Goal: Book appointment/travel/reservation

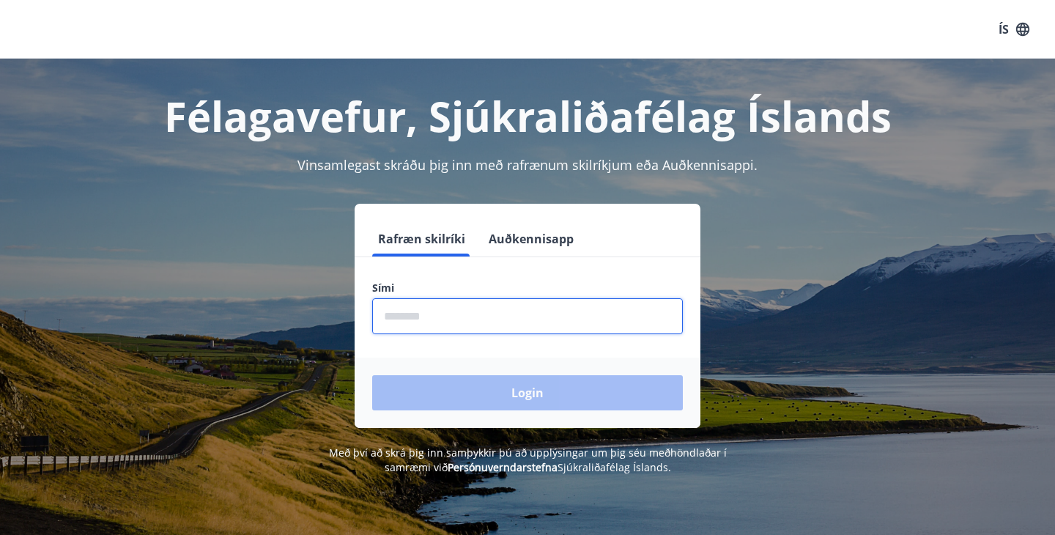
click at [503, 320] on input "phone" at bounding box center [527, 316] width 310 height 36
type input "********"
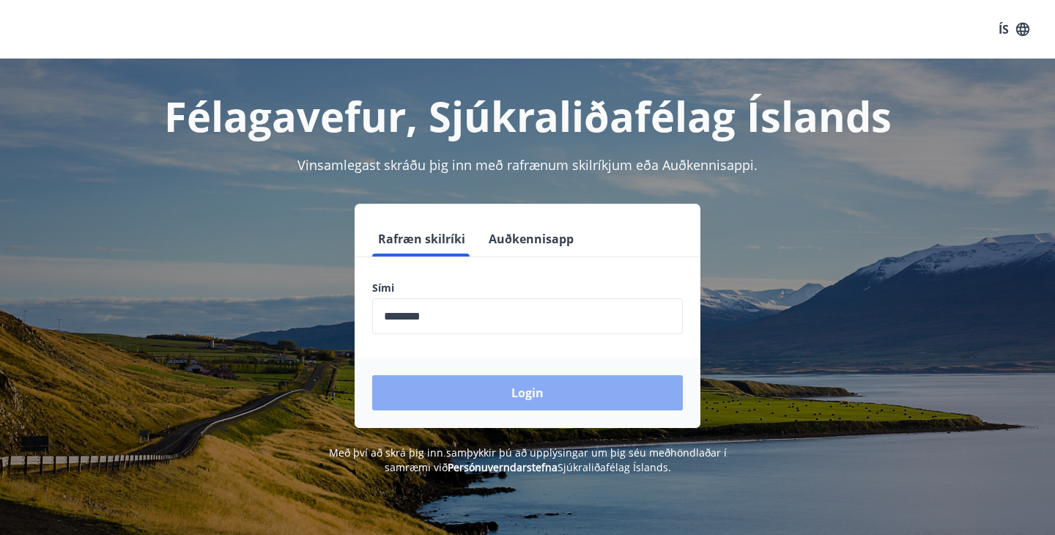
click at [524, 388] on button "Login" at bounding box center [527, 392] width 310 height 35
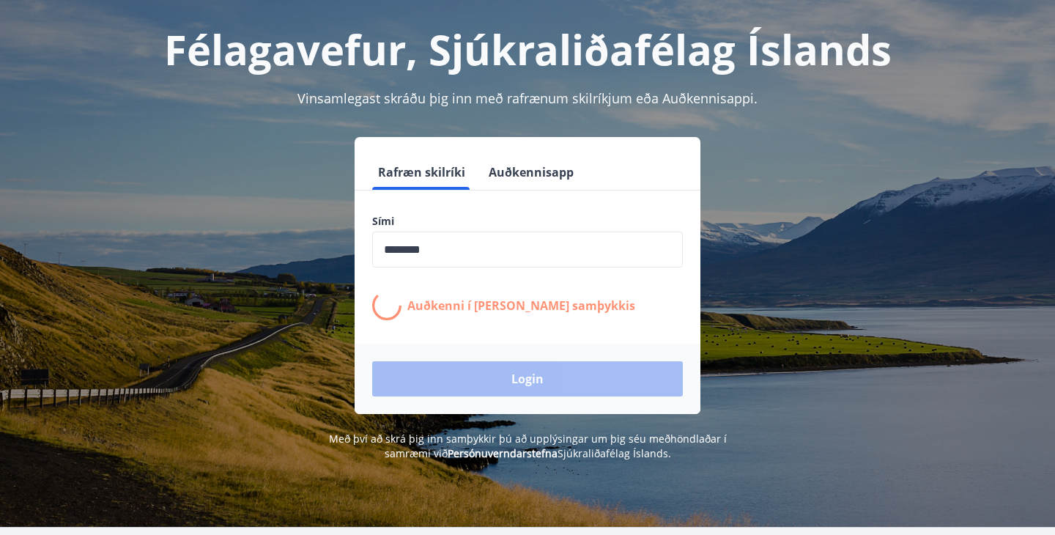
scroll to position [68, 0]
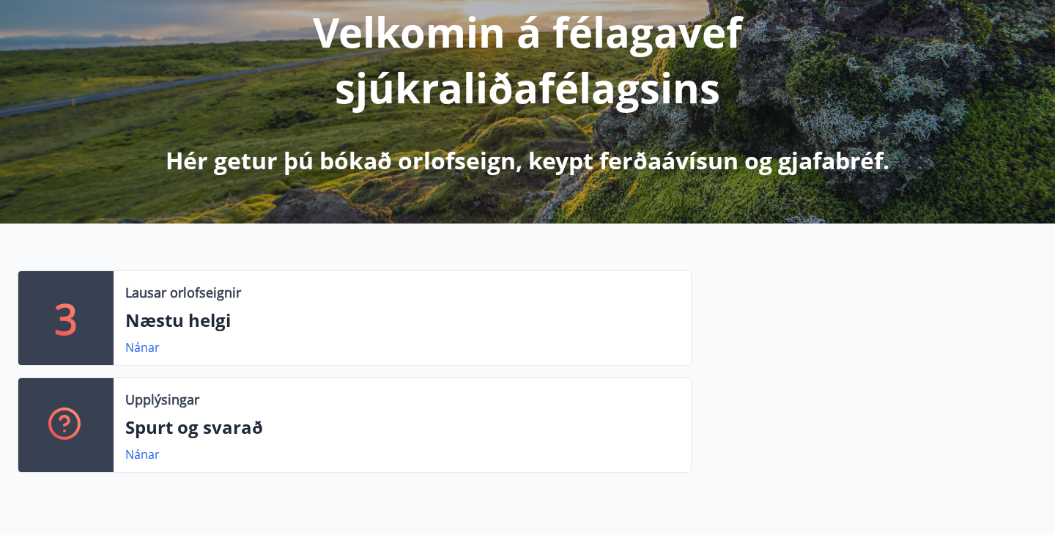
scroll to position [199, 0]
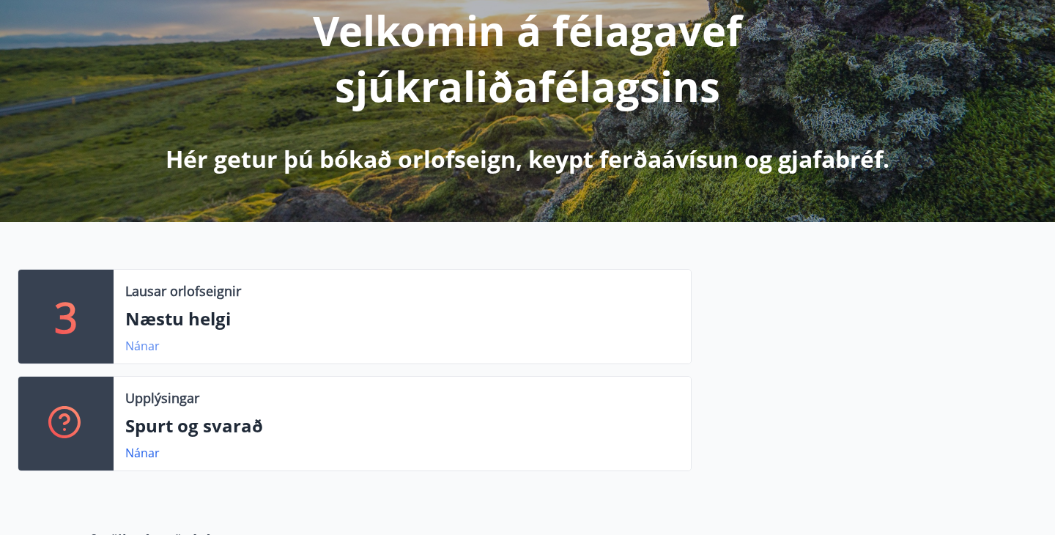
click at [145, 346] on link "Nánar" at bounding box center [142, 346] width 34 height 16
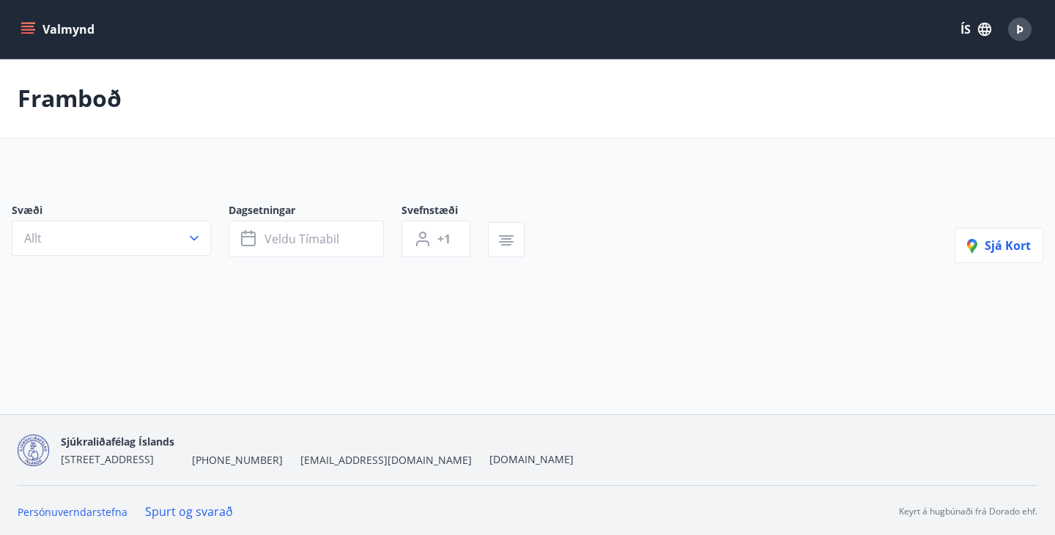
type input "*"
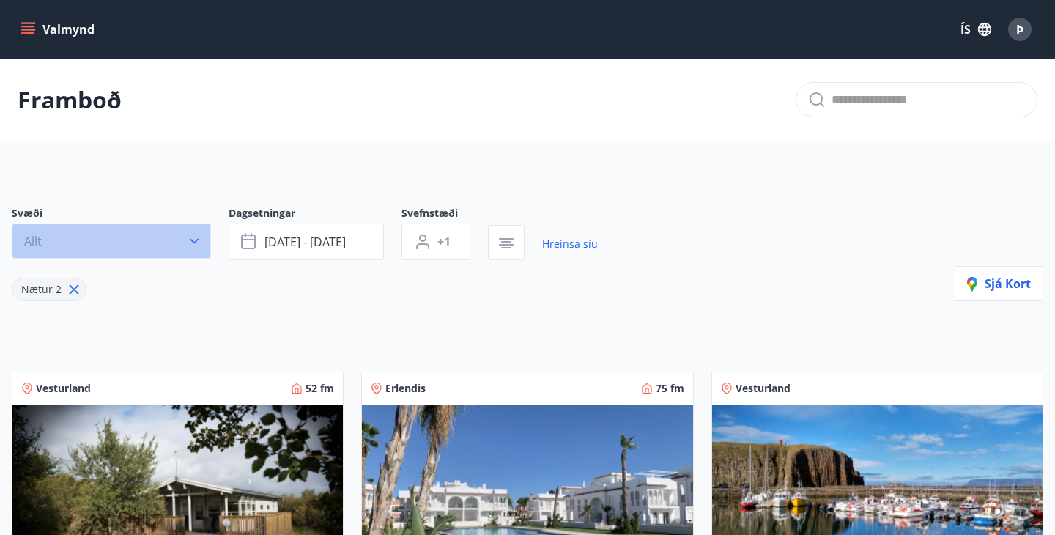
click at [196, 239] on icon "button" at bounding box center [194, 241] width 9 height 5
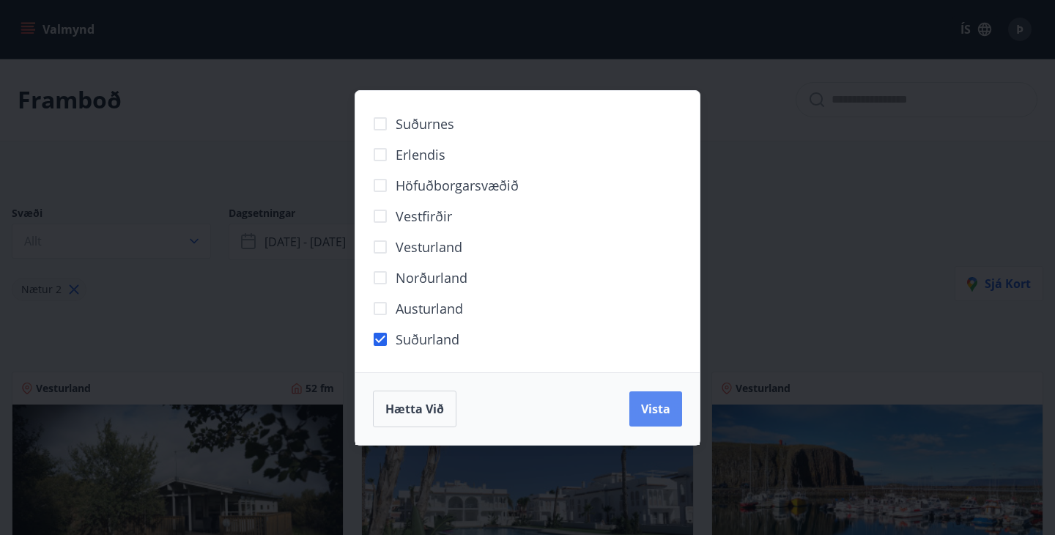
click at [655, 406] on span "Vista" at bounding box center [655, 409] width 29 height 16
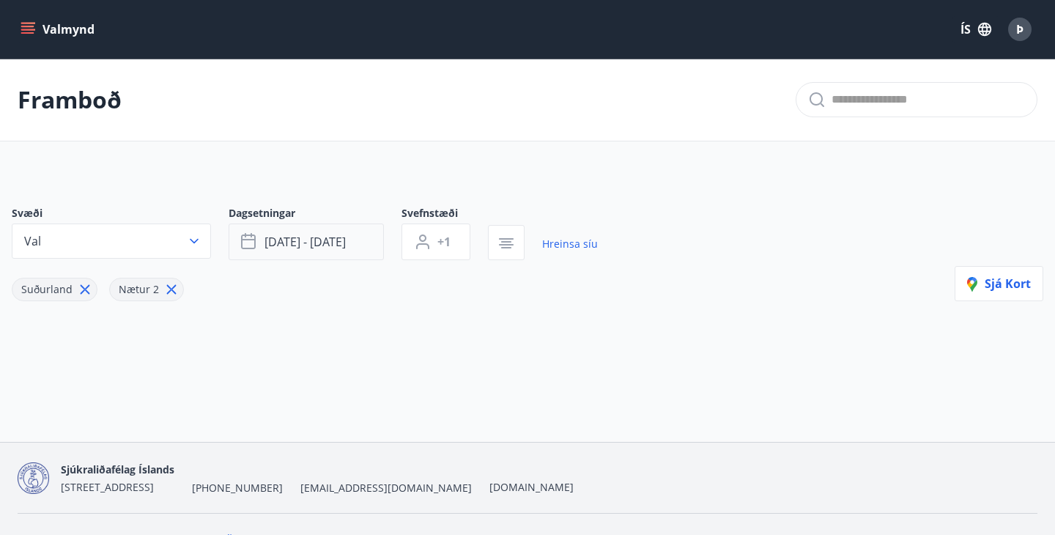
click at [348, 241] on button "[DATE] - [DATE]" at bounding box center [305, 241] width 155 height 37
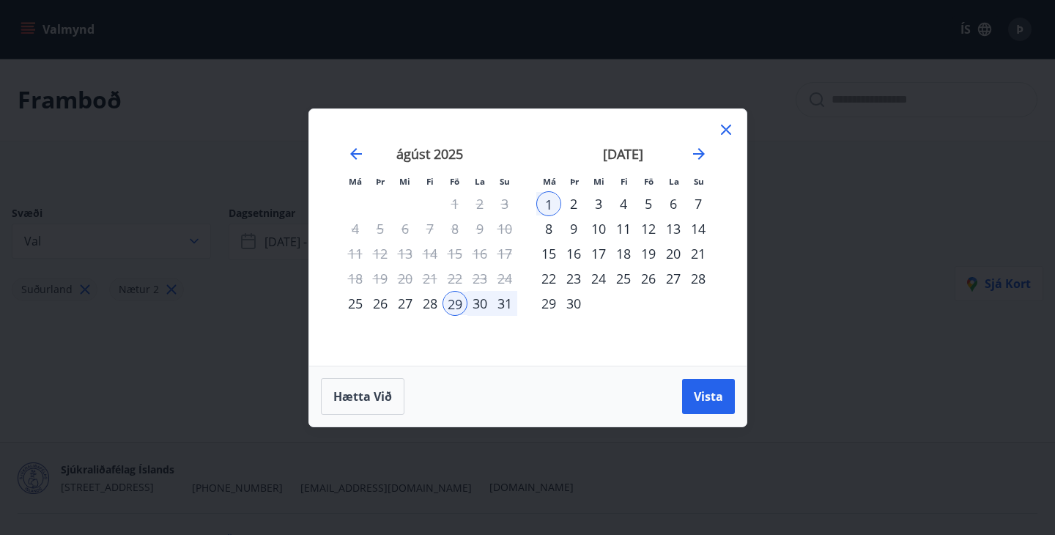
click at [654, 248] on div "19" at bounding box center [648, 253] width 25 height 25
click at [699, 251] on div "21" at bounding box center [697, 253] width 25 height 25
click at [715, 399] on span "Vista" at bounding box center [707, 396] width 29 height 16
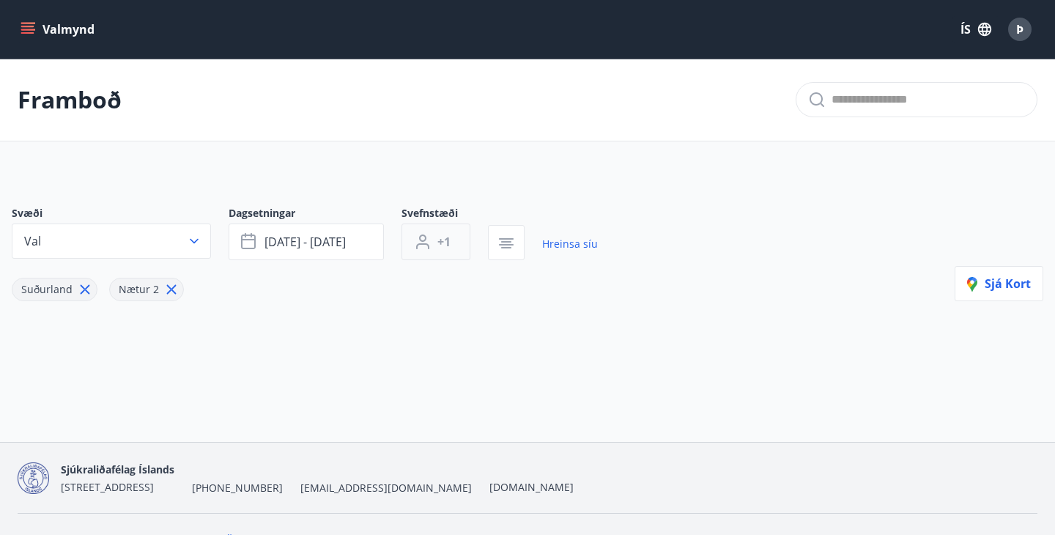
click at [447, 236] on span "+1" at bounding box center [443, 242] width 13 height 16
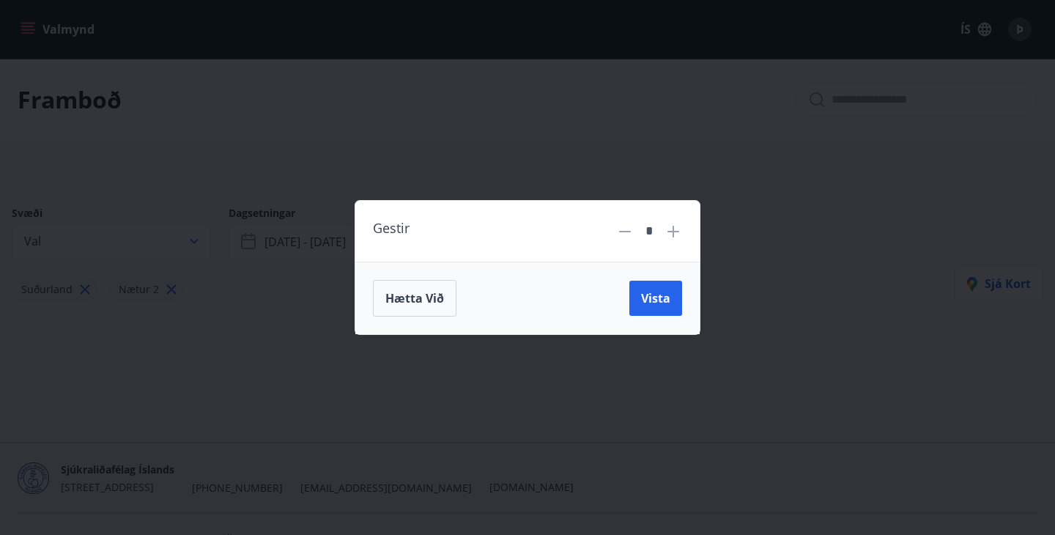
click at [670, 224] on icon at bounding box center [673, 232] width 18 height 18
click at [659, 293] on span "Vista" at bounding box center [655, 298] width 29 height 16
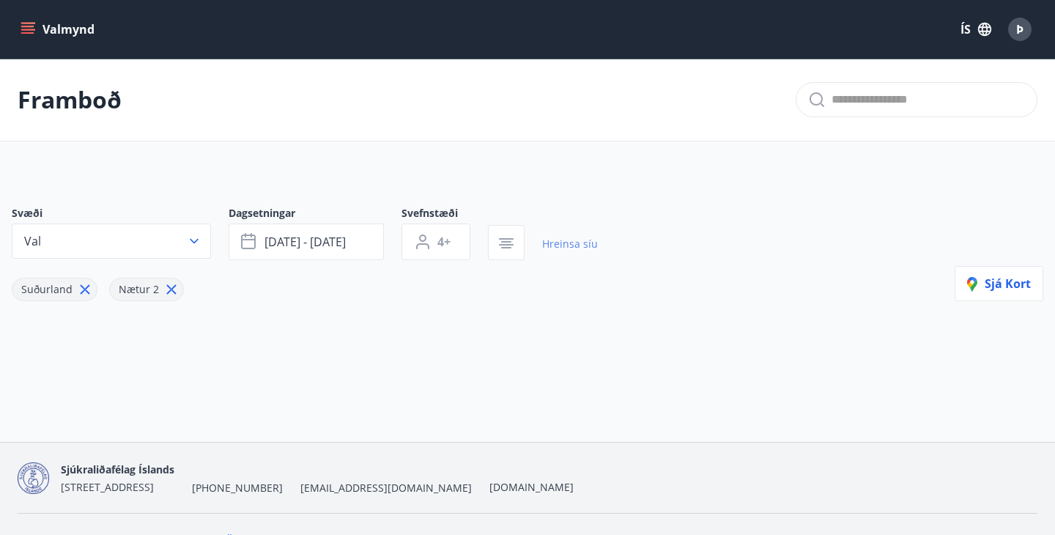
click at [576, 242] on link "Hreinsa síu" at bounding box center [570, 244] width 56 height 32
type input "*"
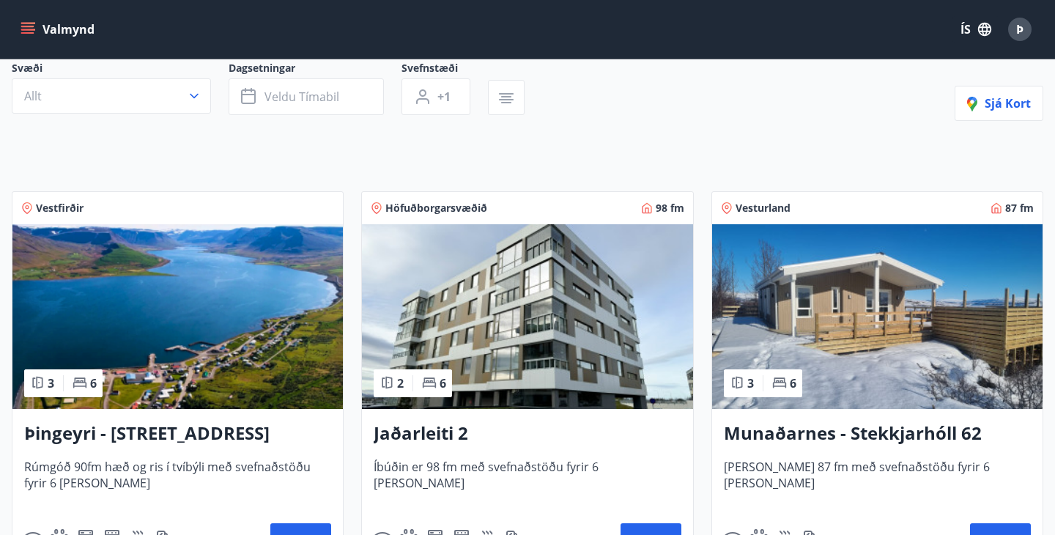
scroll to position [148, 0]
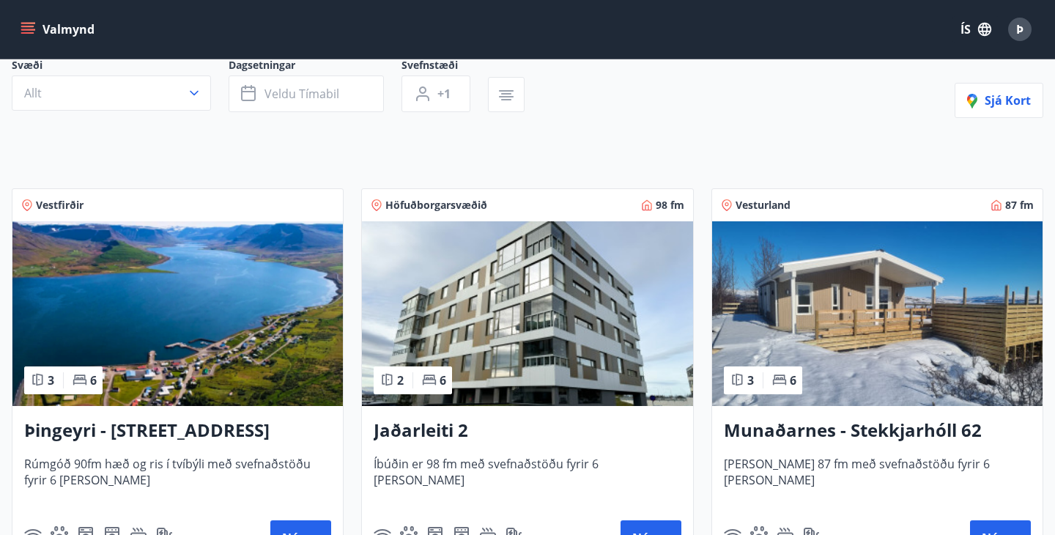
click at [908, 349] on img at bounding box center [877, 313] width 330 height 185
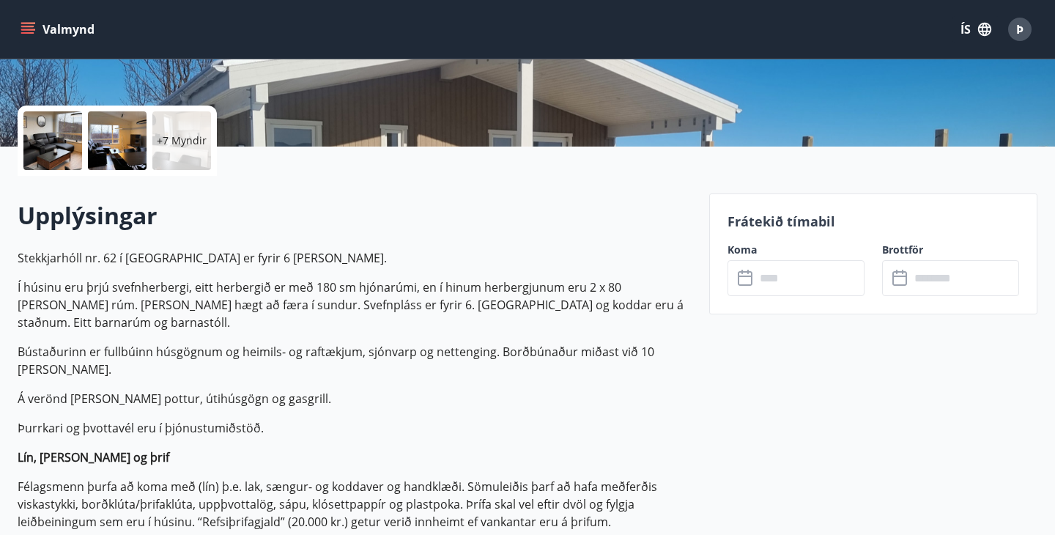
scroll to position [297, 0]
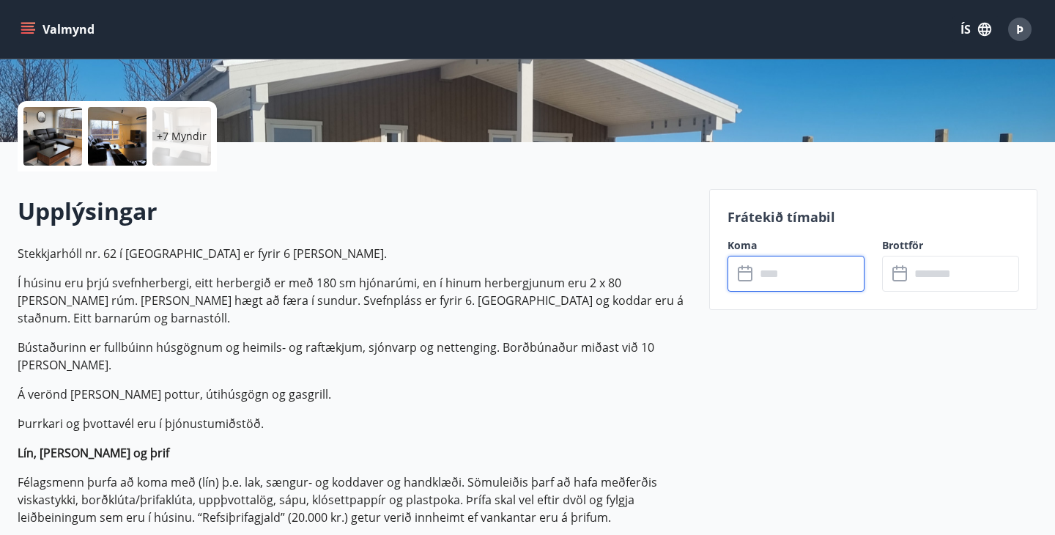
click at [829, 273] on input "text" at bounding box center [809, 274] width 109 height 36
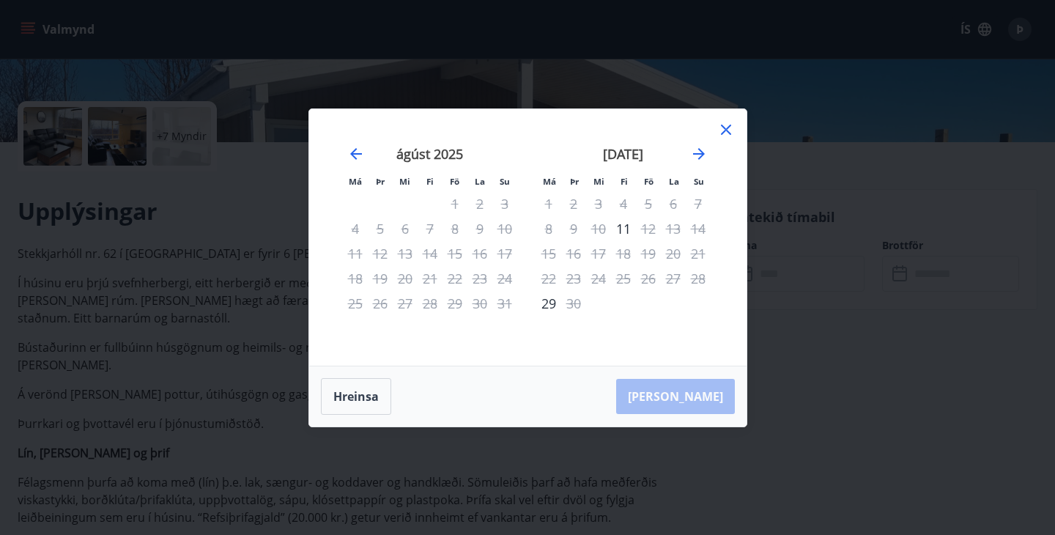
click at [726, 127] on icon at bounding box center [726, 129] width 10 height 10
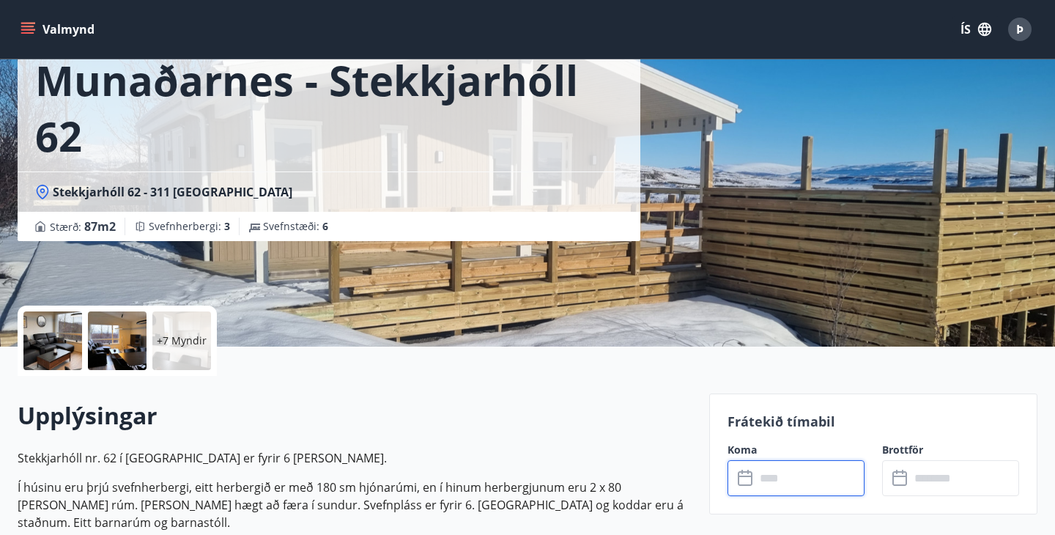
scroll to position [0, 0]
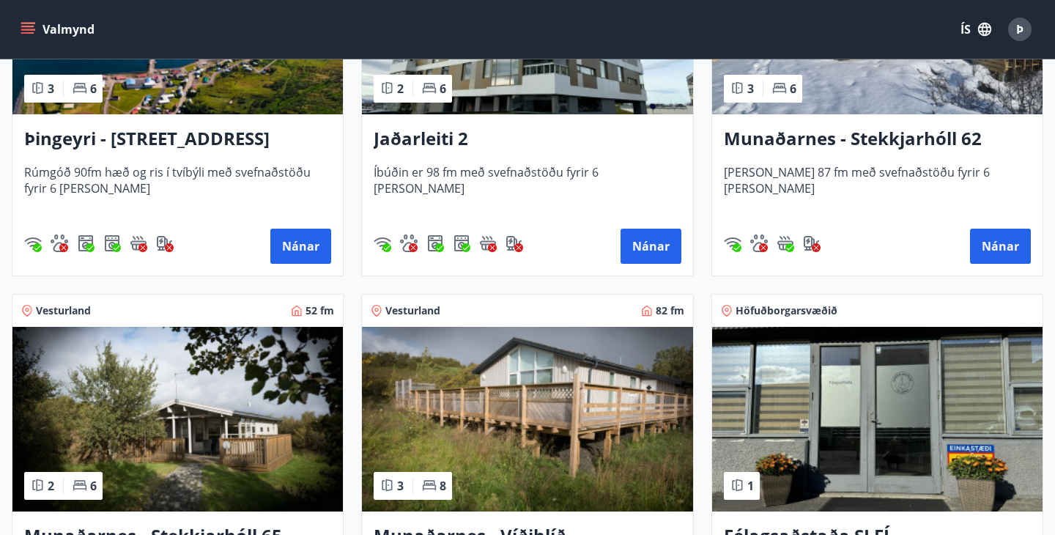
scroll to position [504, 0]
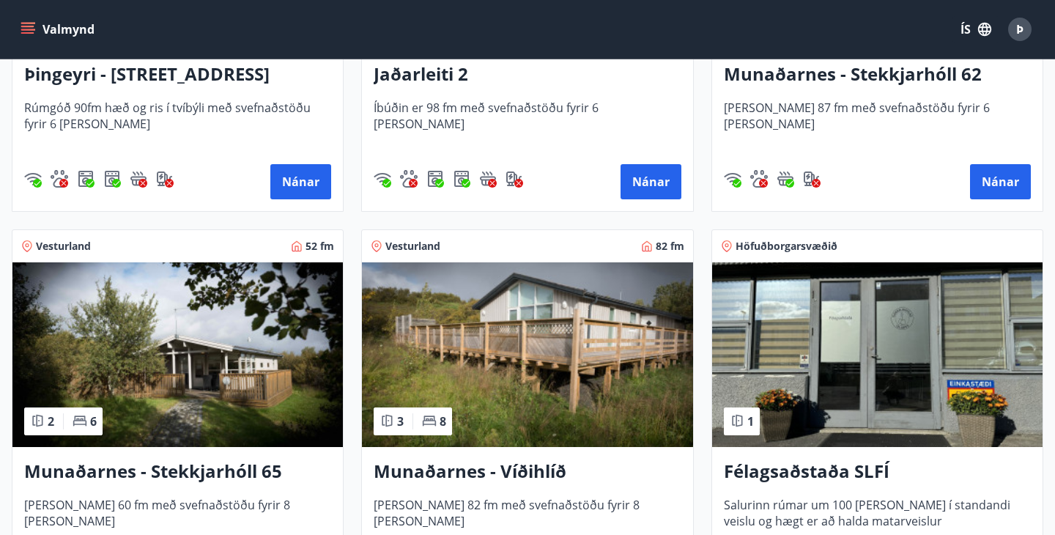
click at [288, 362] on img at bounding box center [177, 354] width 330 height 185
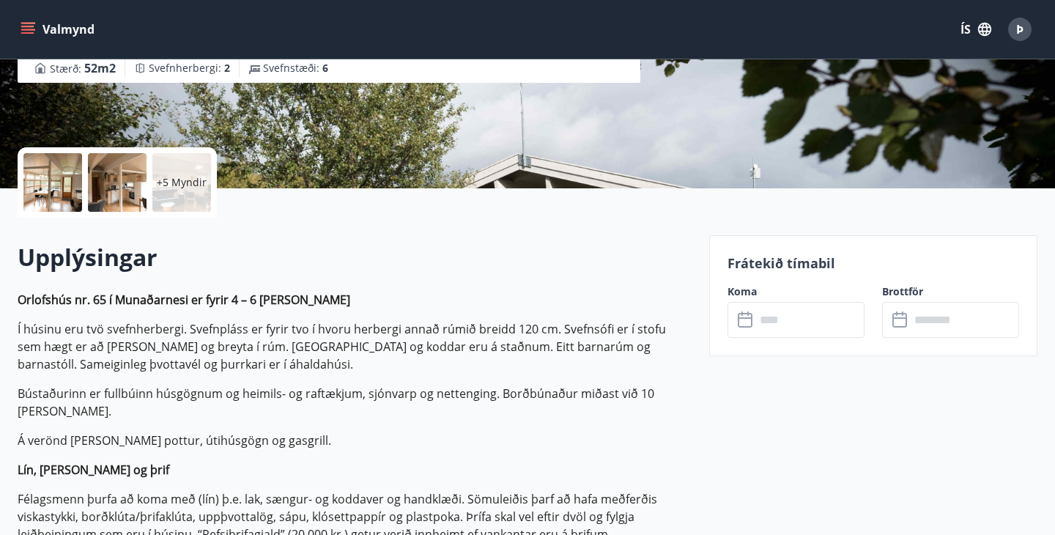
scroll to position [278, 0]
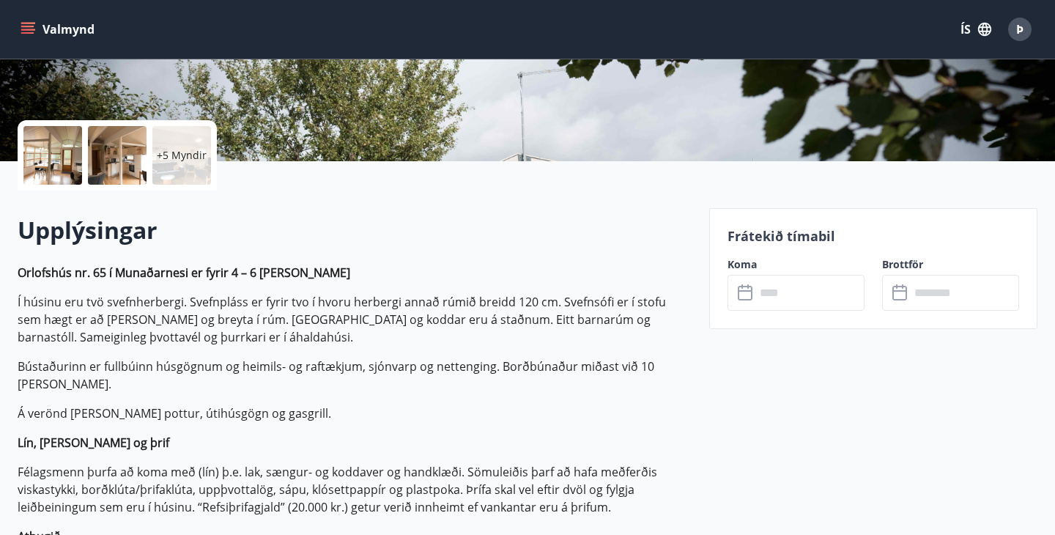
click at [833, 297] on input "text" at bounding box center [809, 293] width 109 height 36
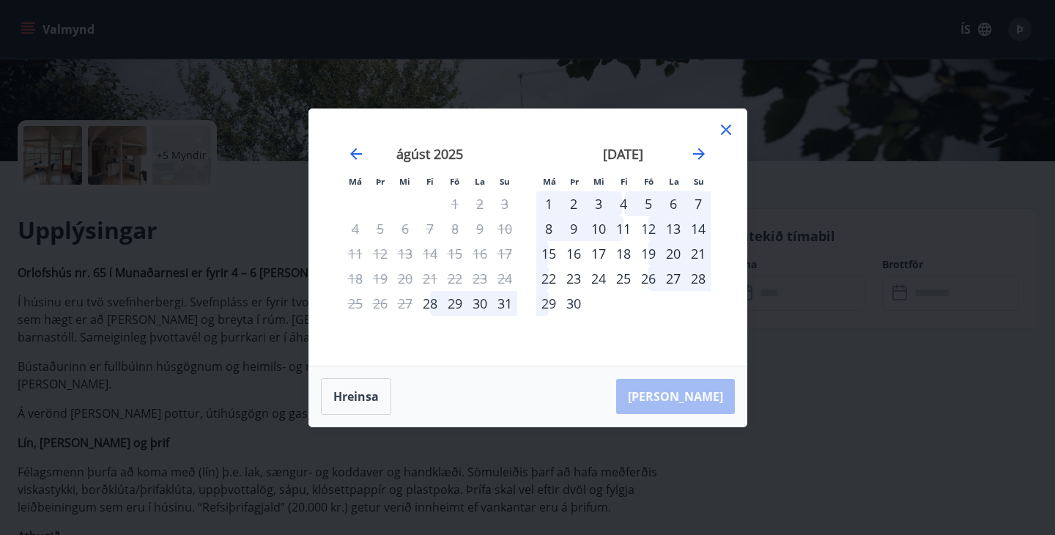
click at [728, 129] on icon at bounding box center [726, 130] width 18 height 18
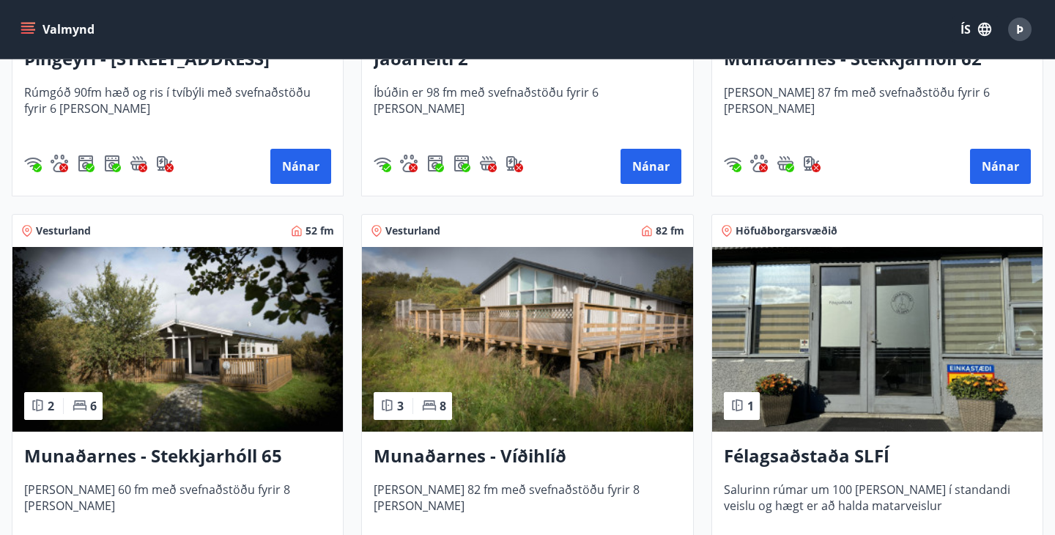
scroll to position [521, 0]
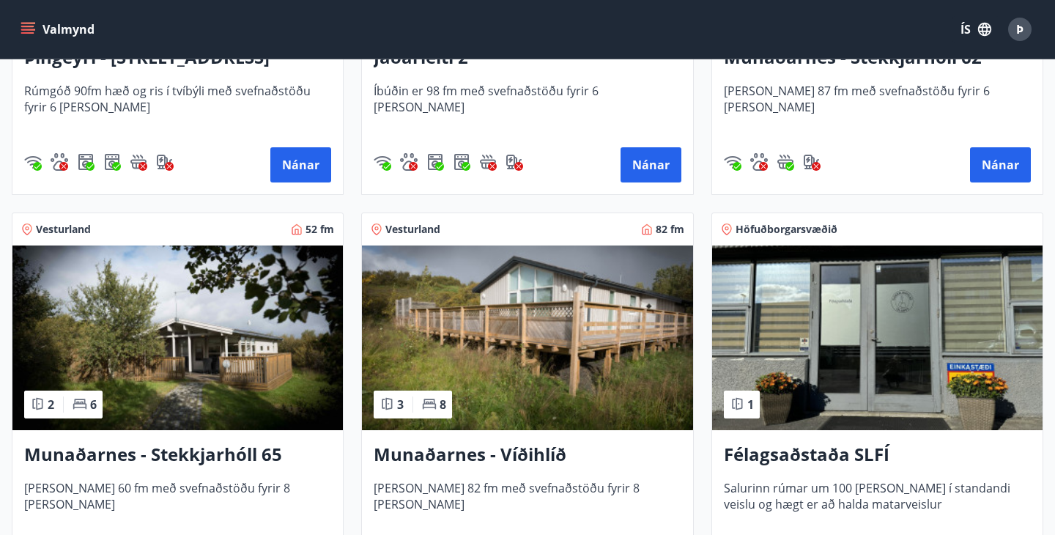
click at [595, 355] on img at bounding box center [527, 337] width 330 height 185
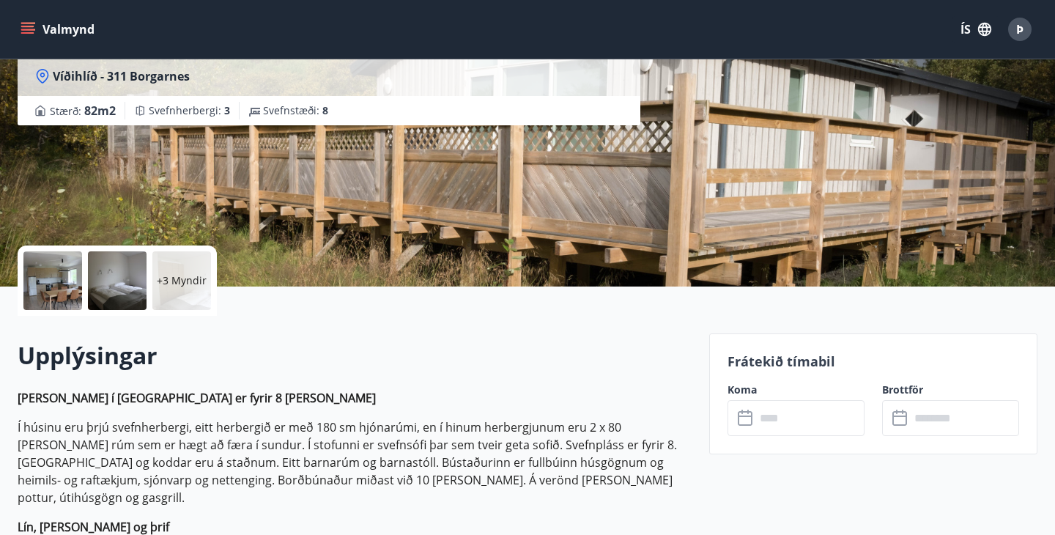
scroll to position [162, 0]
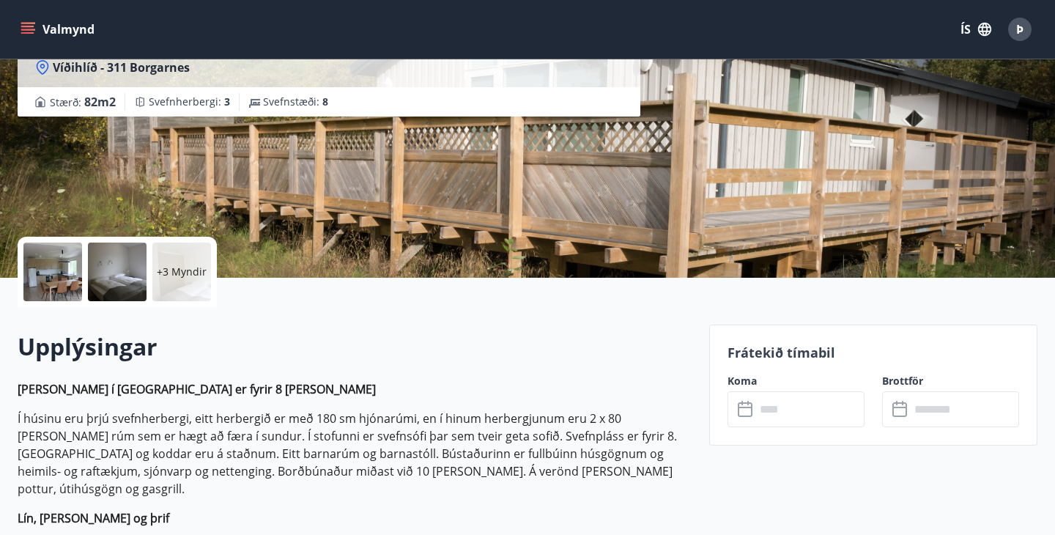
click at [815, 411] on input "text" at bounding box center [809, 409] width 109 height 36
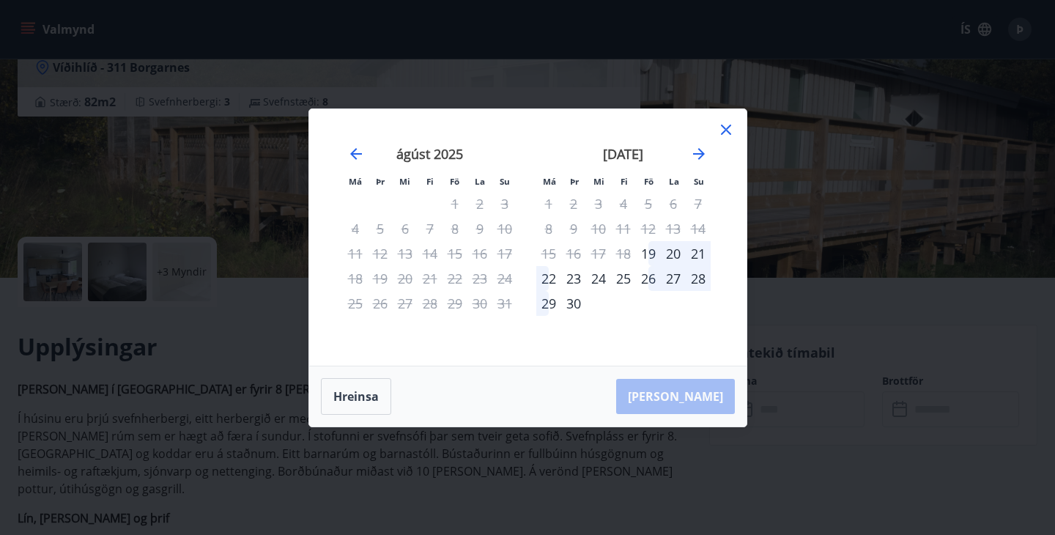
click at [724, 127] on icon at bounding box center [726, 129] width 10 height 10
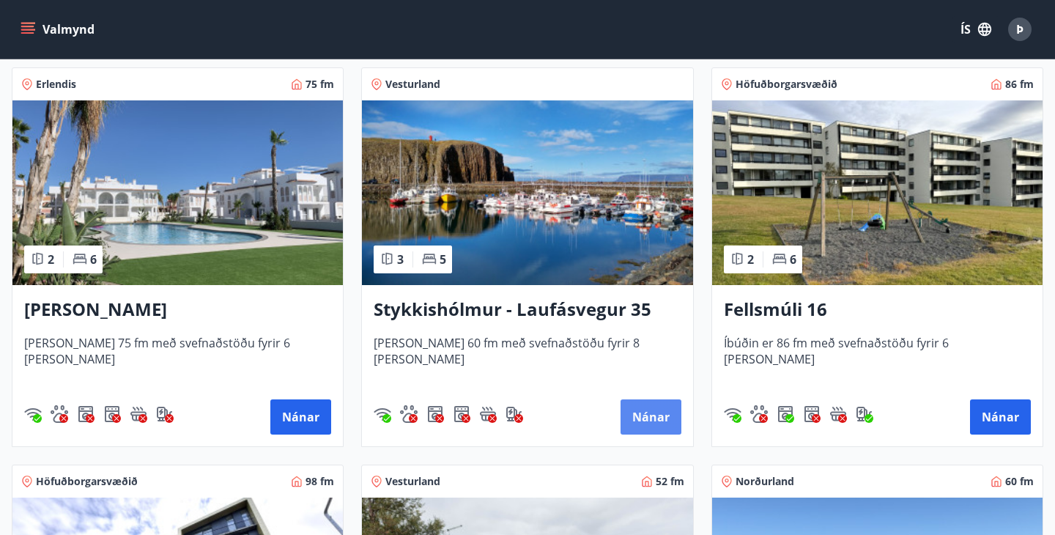
click at [661, 408] on button "Nánar" at bounding box center [650, 416] width 61 height 35
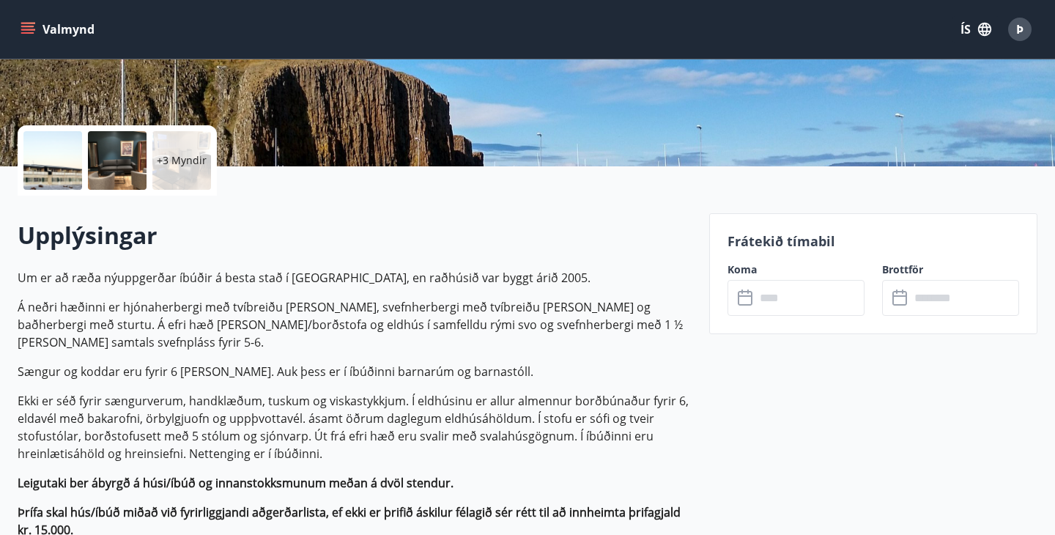
scroll to position [275, 0]
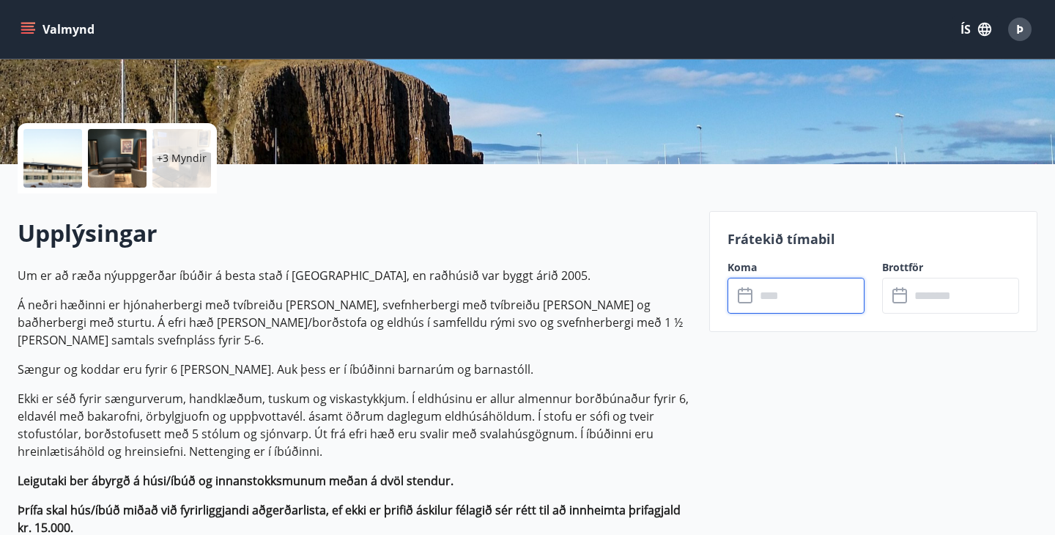
click at [816, 296] on input "text" at bounding box center [809, 296] width 109 height 36
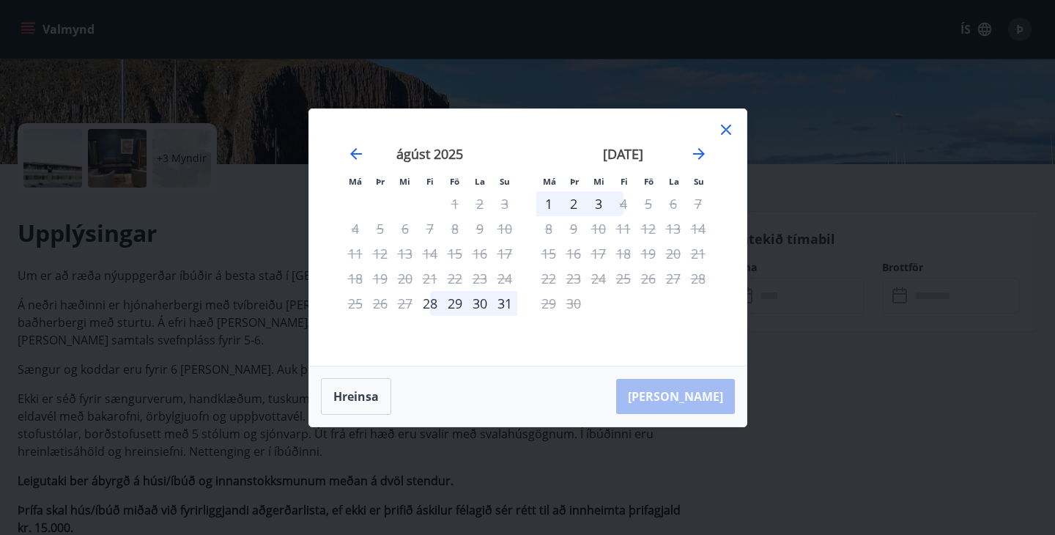
click at [724, 122] on icon at bounding box center [726, 130] width 18 height 18
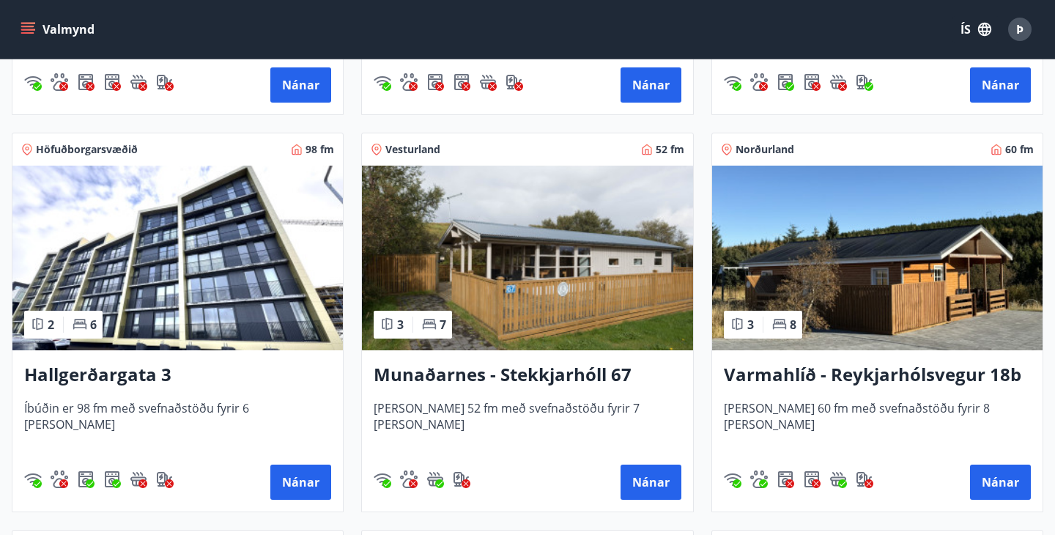
scroll to position [1402, 0]
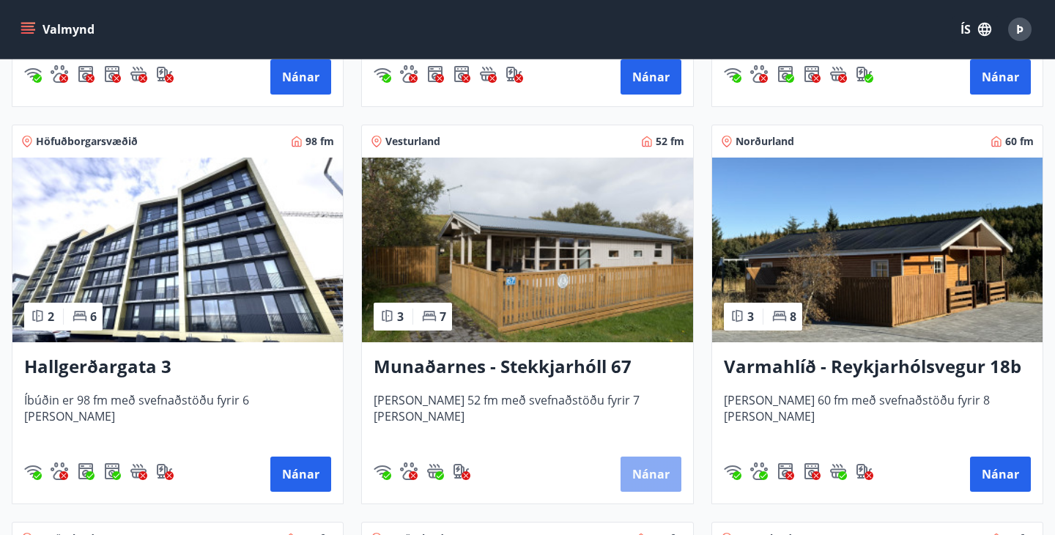
click at [650, 477] on button "Nánar" at bounding box center [650, 473] width 61 height 35
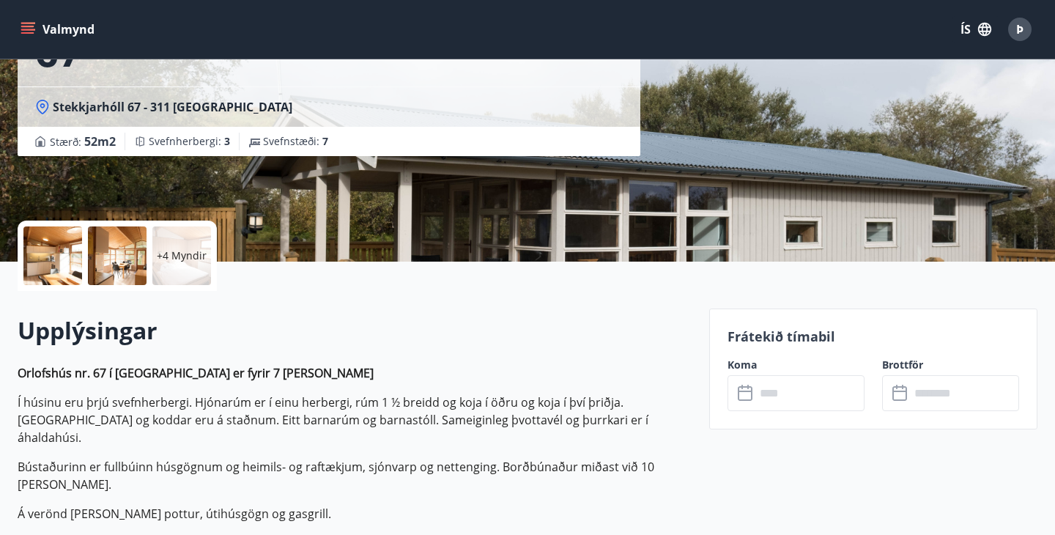
scroll to position [201, 0]
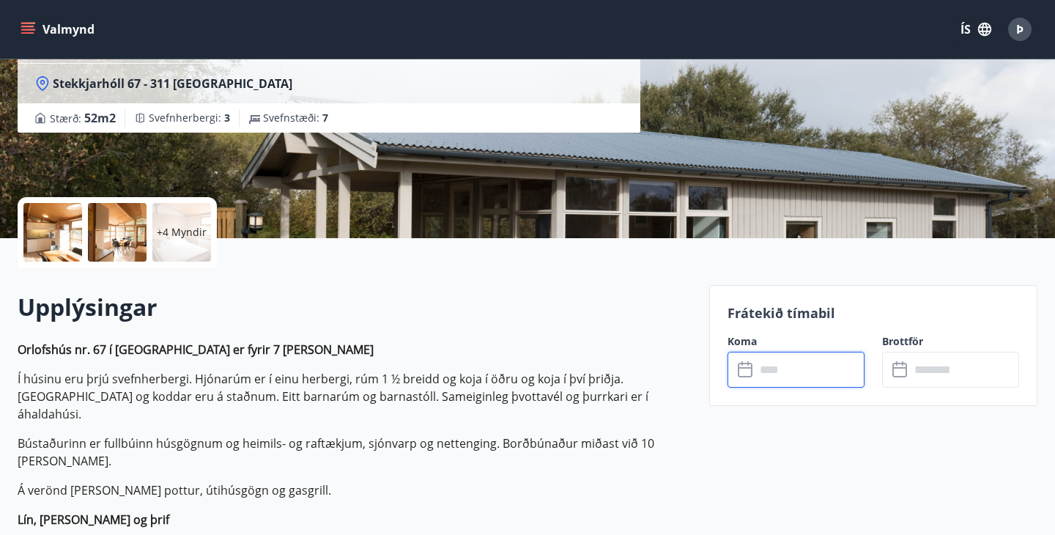
click at [786, 371] on input "text" at bounding box center [809, 370] width 109 height 36
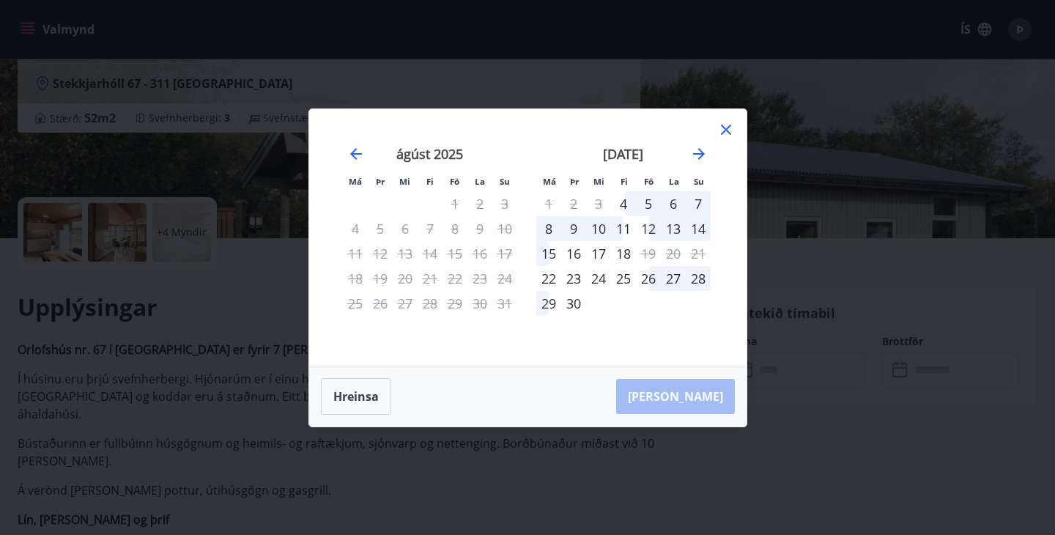
click at [726, 127] on icon at bounding box center [726, 130] width 18 height 18
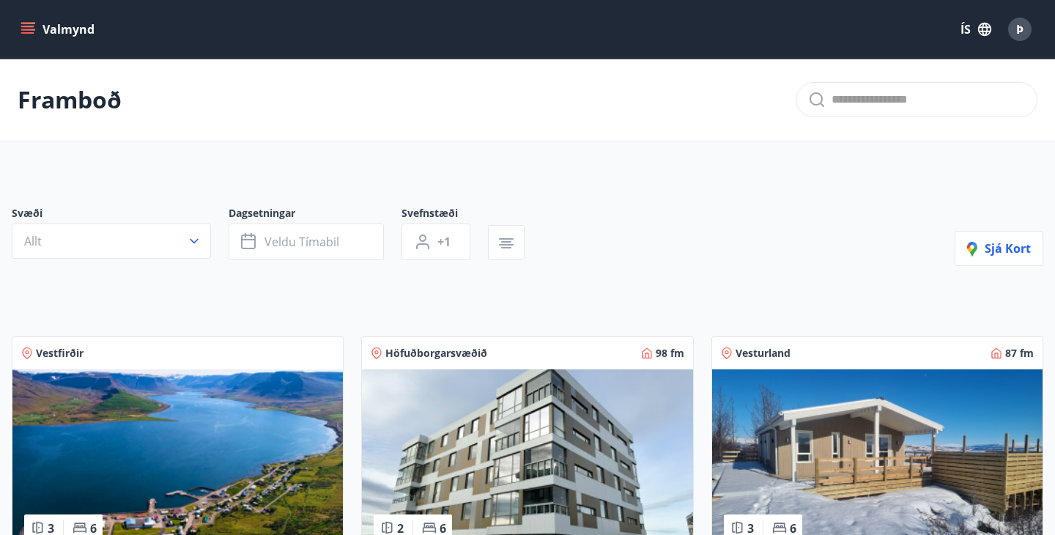
click at [633, 334] on div "Höfuðborgarsvæðið 98 fm 2 6 Jaðarleiti 2 Íbúðin er 98 fm með svefnaðstöðu fyrir…" at bounding box center [517, 517] width 349 height 397
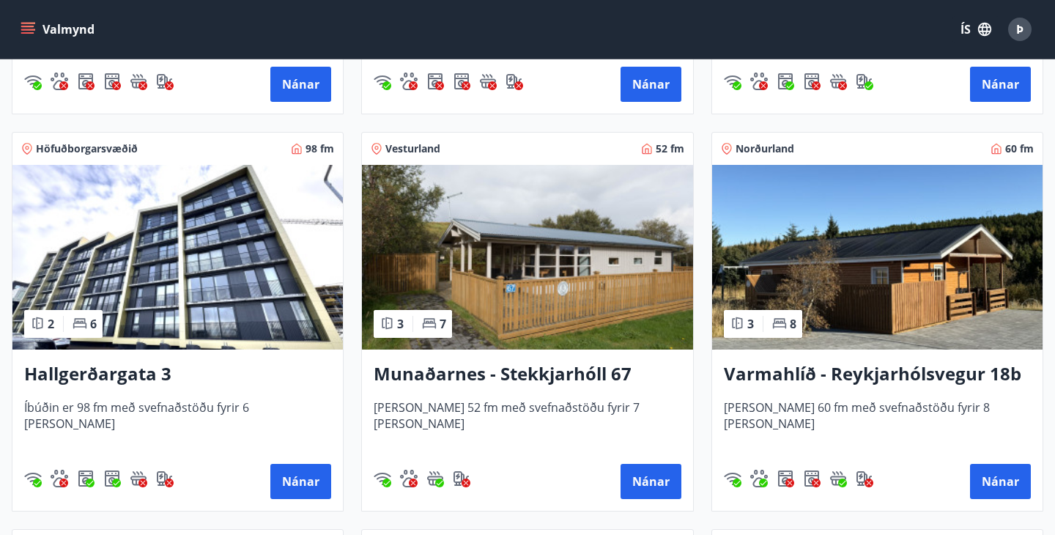
scroll to position [1404, 0]
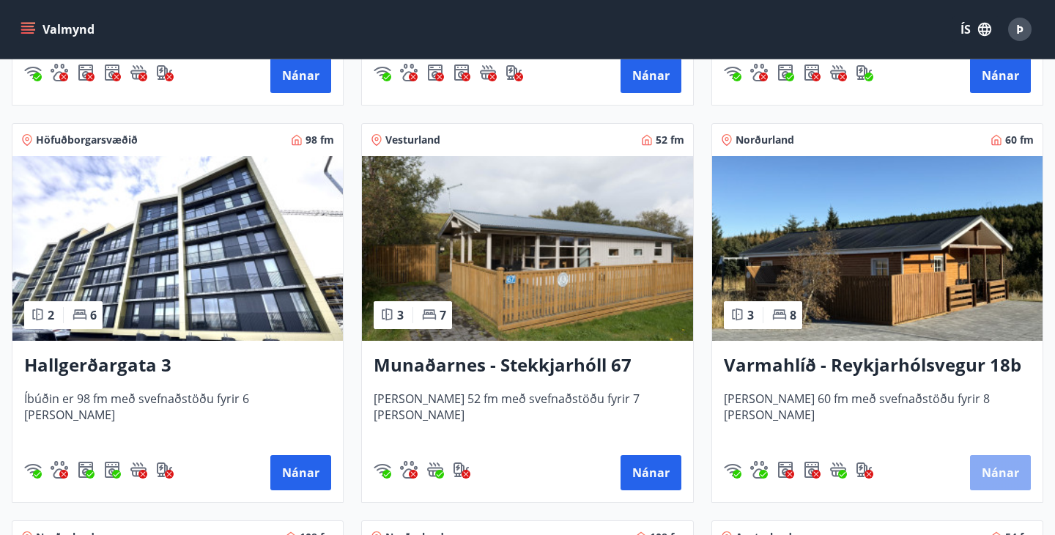
click at [1003, 461] on button "Nánar" at bounding box center [1000, 472] width 61 height 35
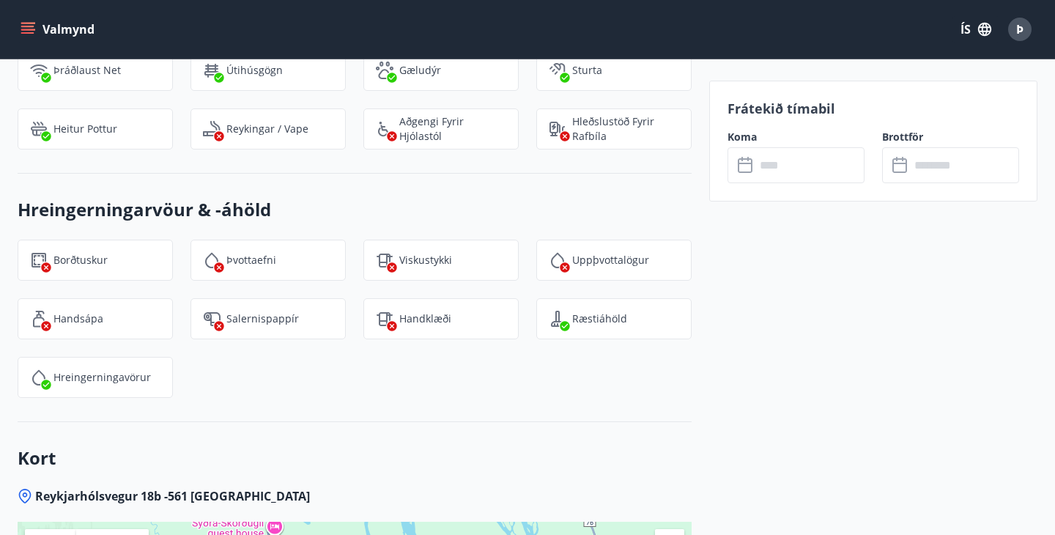
scroll to position [1947, 0]
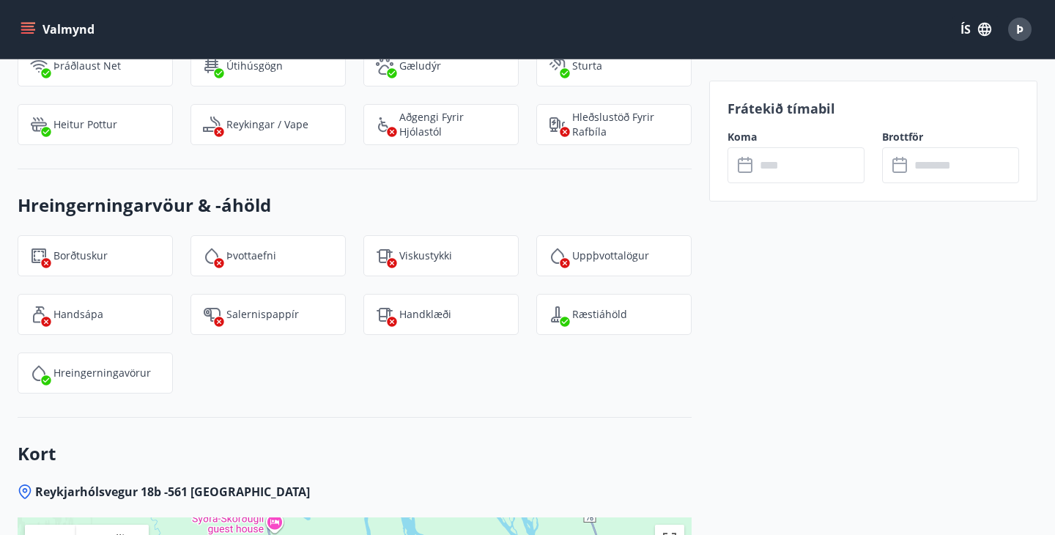
click at [828, 160] on input "text" at bounding box center [809, 165] width 109 height 36
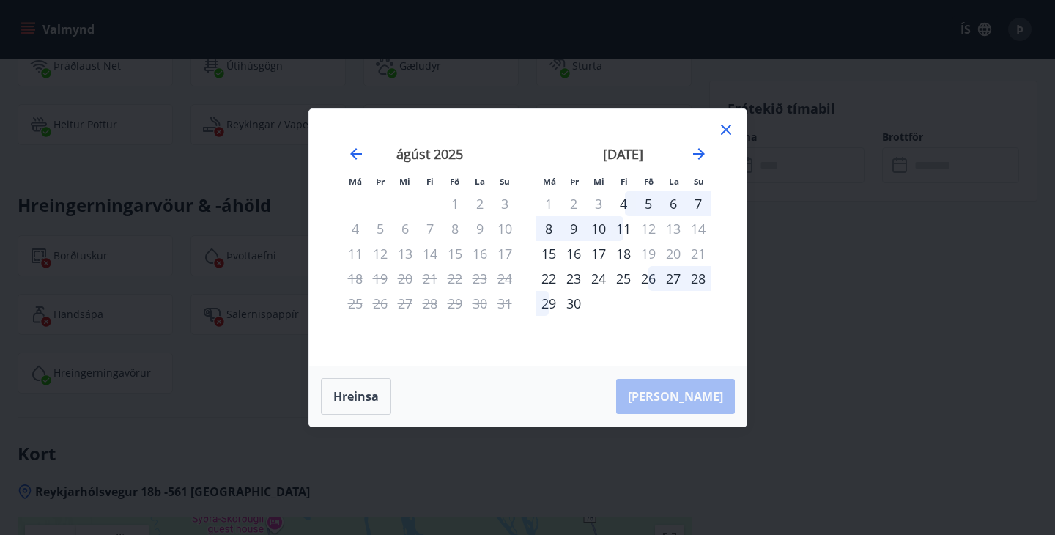
click at [721, 128] on icon at bounding box center [726, 130] width 18 height 18
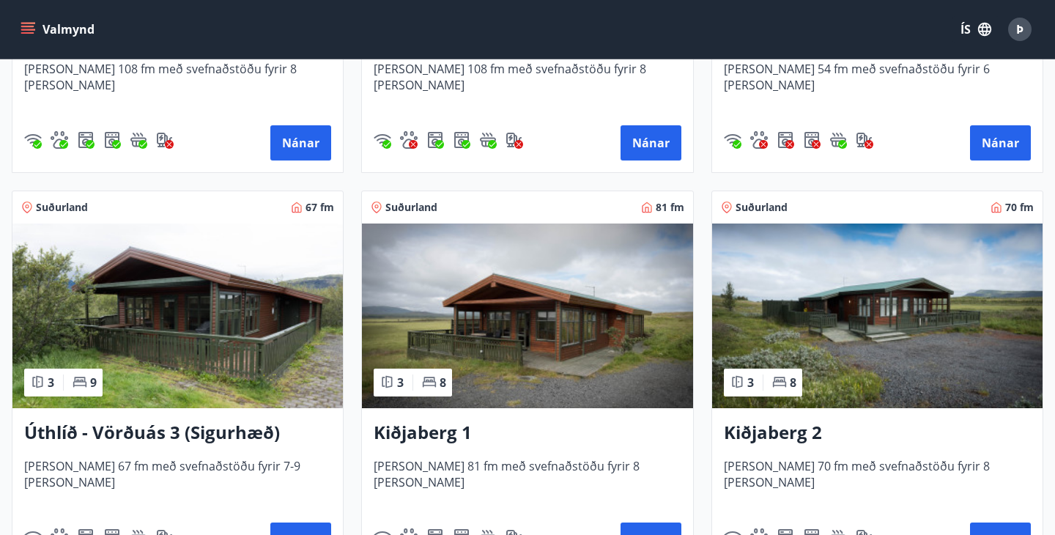
scroll to position [2132, 0]
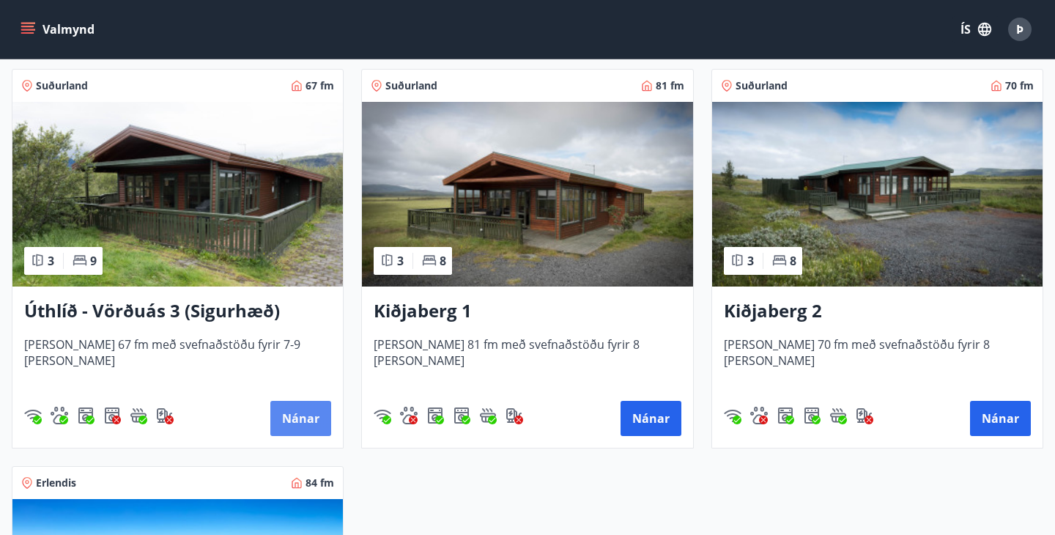
click at [301, 407] on button "Nánar" at bounding box center [300, 418] width 61 height 35
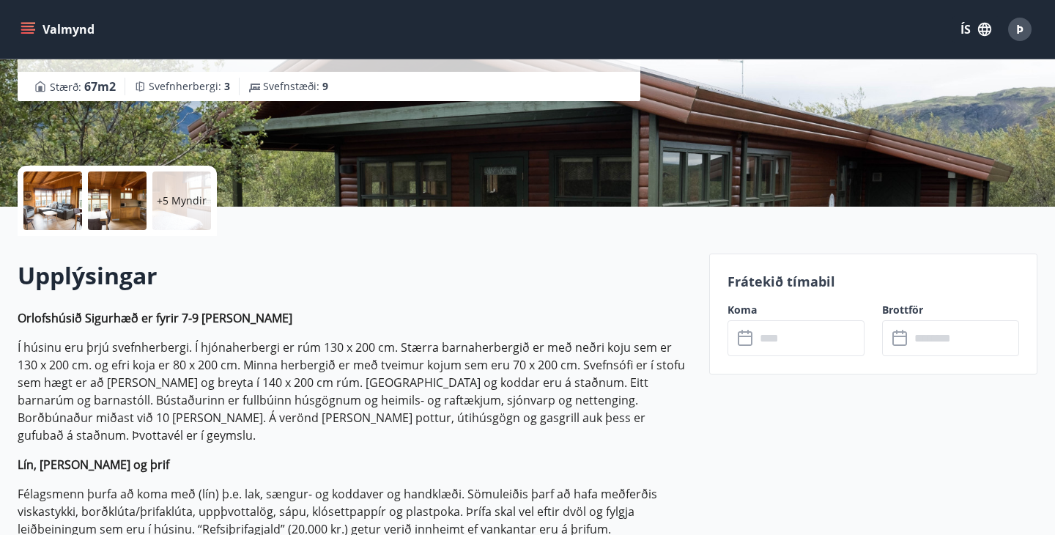
scroll to position [273, 0]
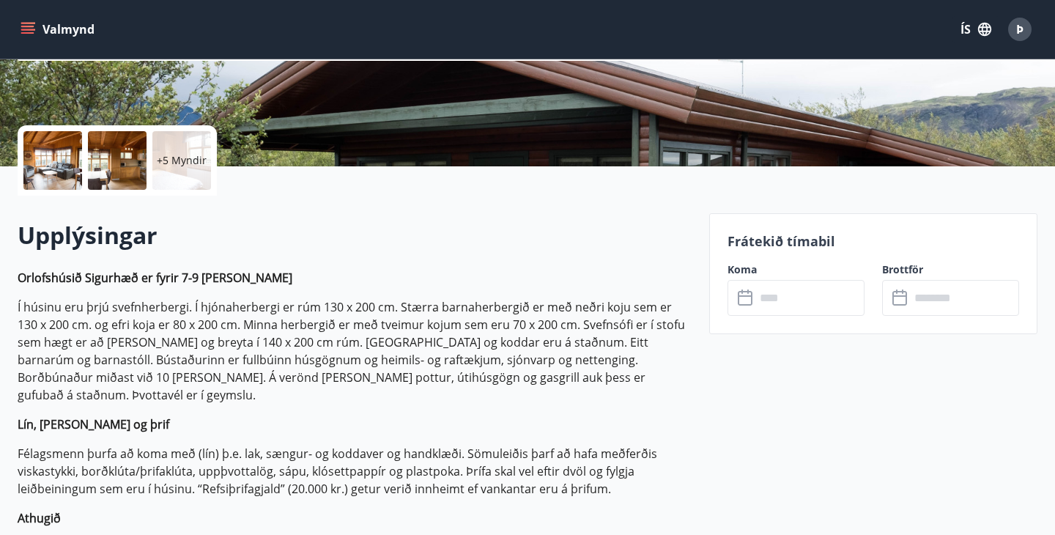
click at [797, 297] on input "text" at bounding box center [809, 298] width 109 height 36
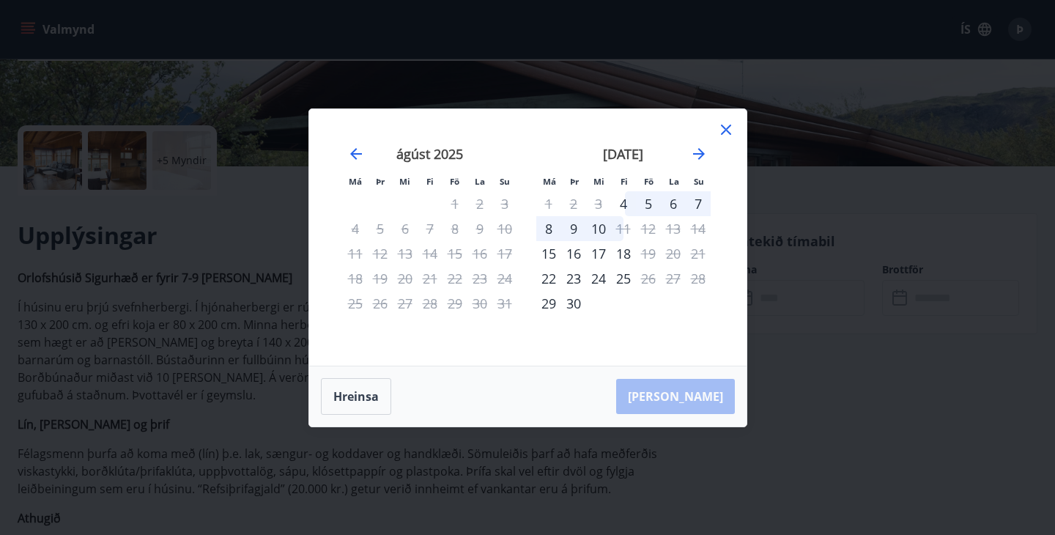
click at [725, 131] on icon at bounding box center [726, 130] width 18 height 18
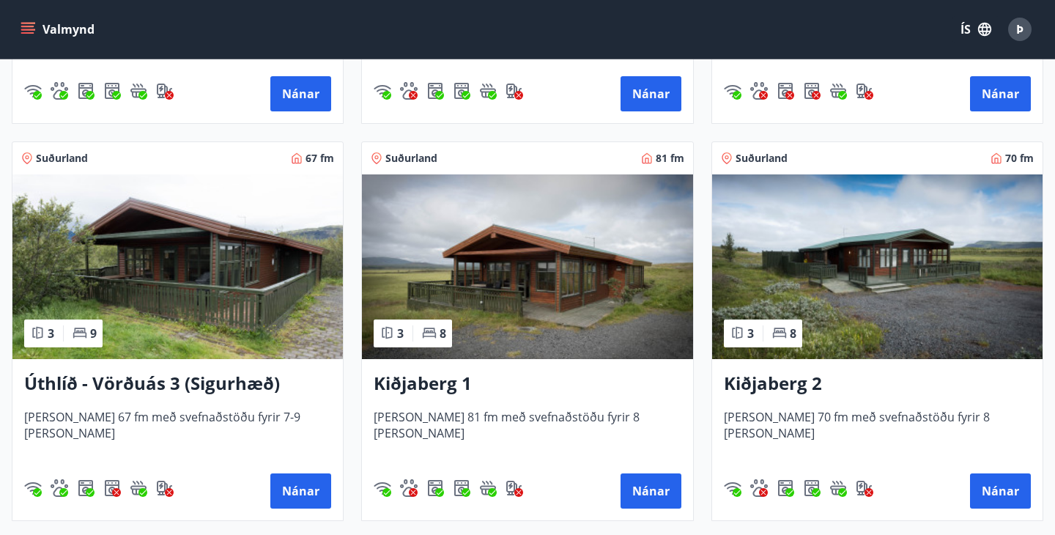
scroll to position [2201, 0]
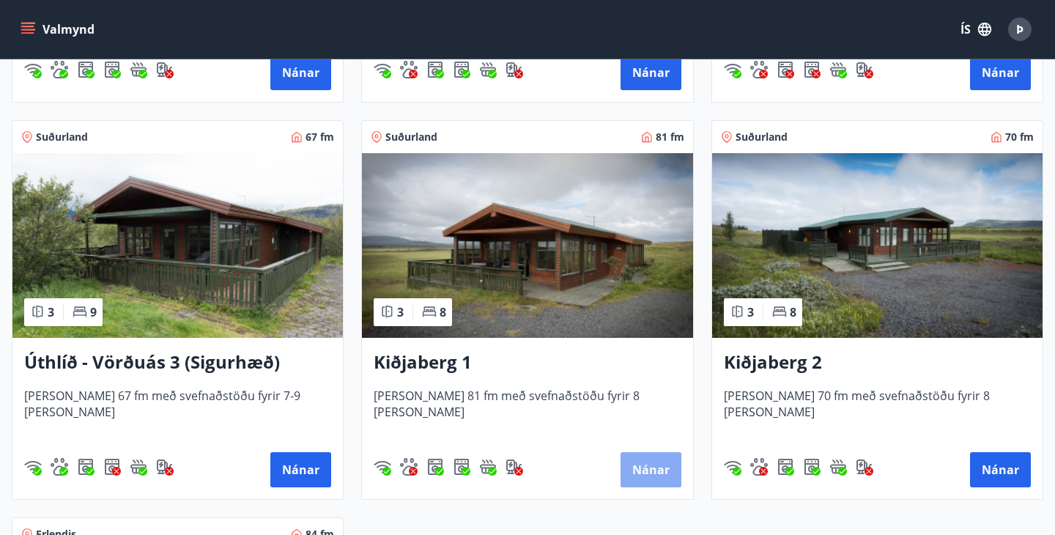
click at [651, 464] on button "Nánar" at bounding box center [650, 469] width 61 height 35
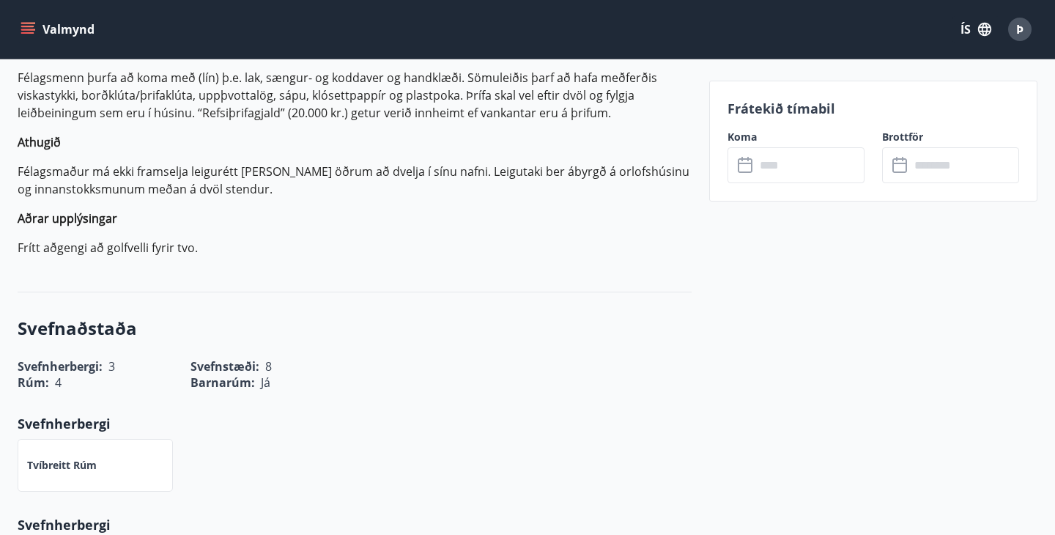
scroll to position [625, 0]
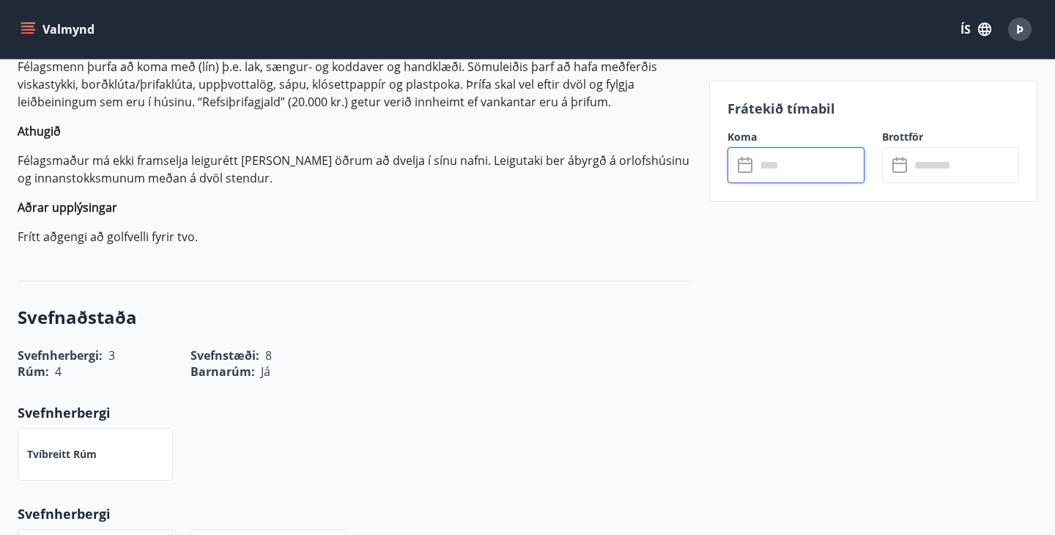
click at [806, 155] on input "text" at bounding box center [809, 165] width 109 height 36
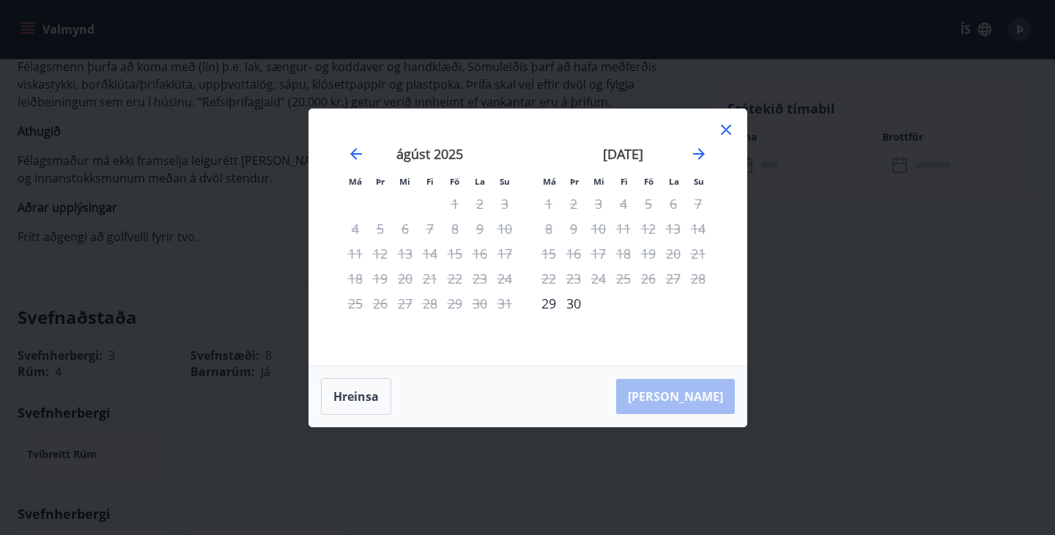
click at [728, 130] on icon at bounding box center [726, 130] width 18 height 18
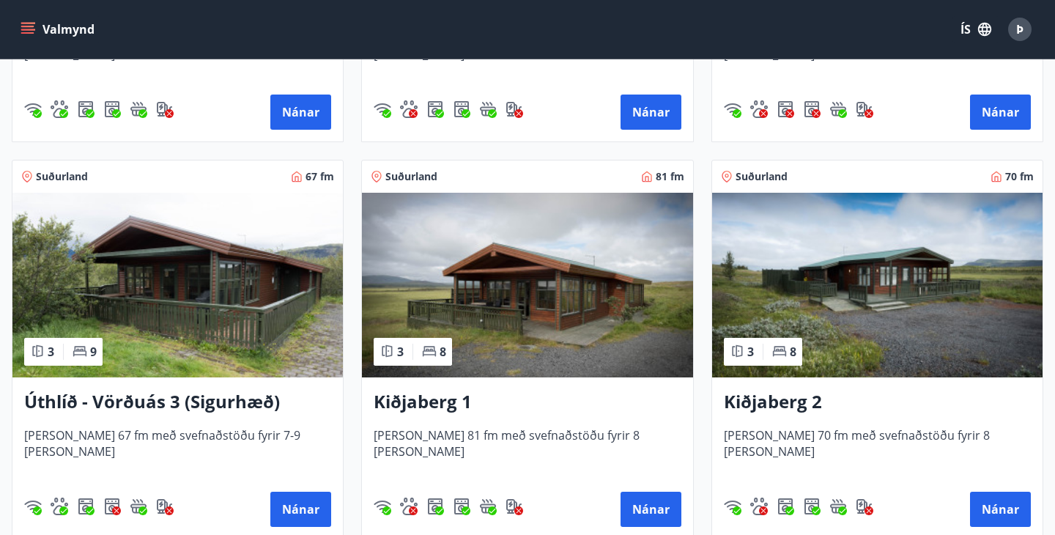
scroll to position [2163, 0]
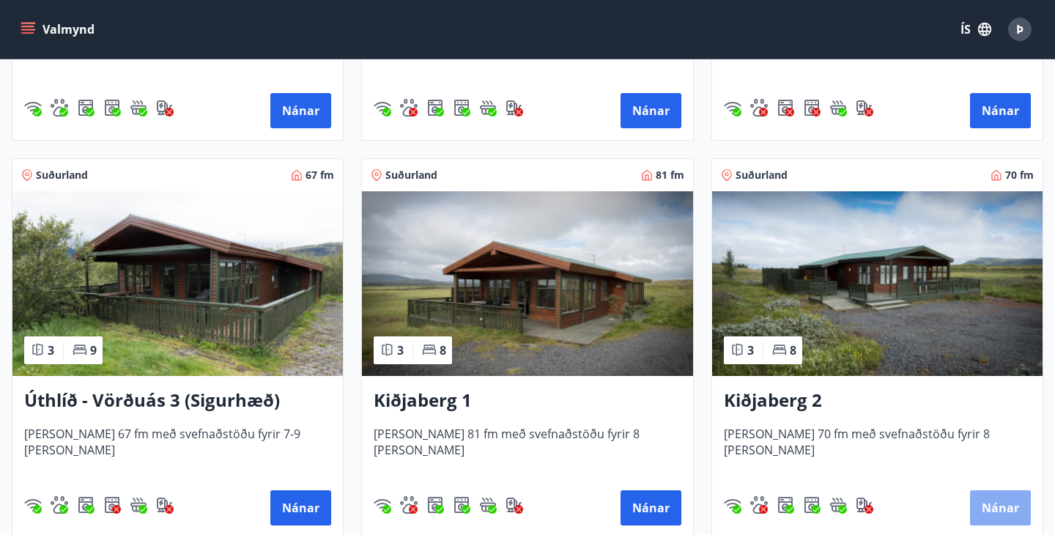
click at [1009, 507] on button "Nánar" at bounding box center [1000, 507] width 61 height 35
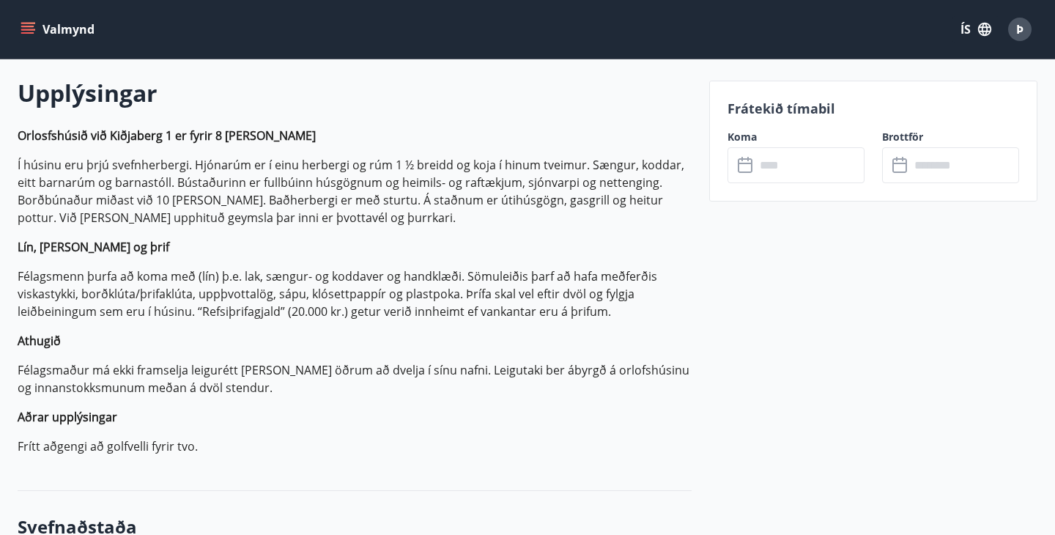
scroll to position [457, 0]
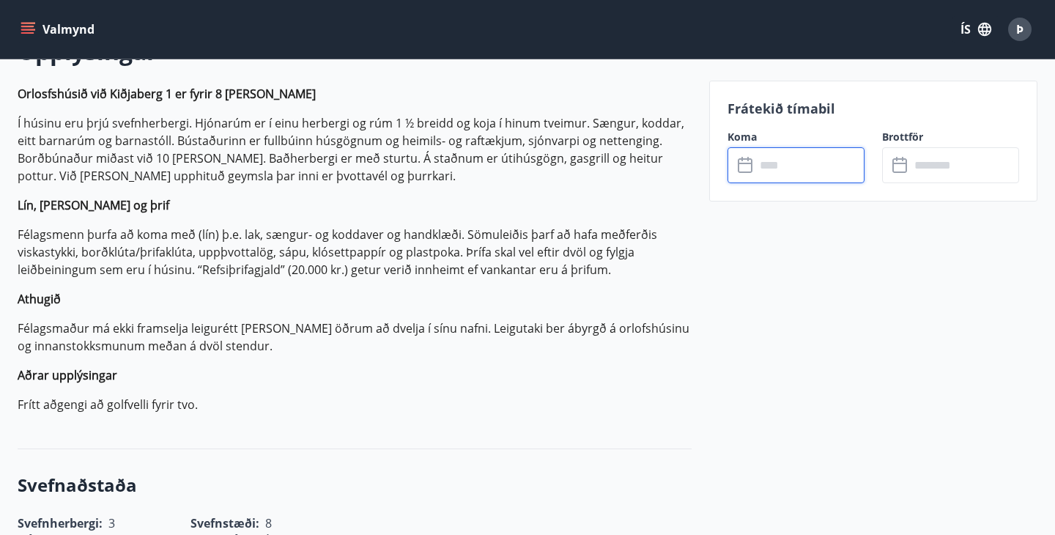
click at [810, 168] on input "text" at bounding box center [809, 165] width 109 height 36
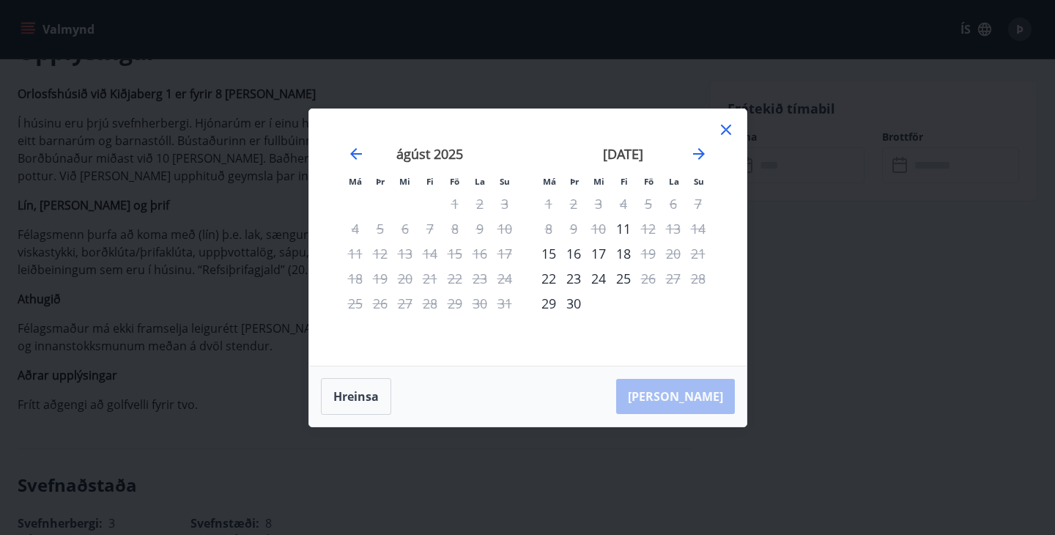
click at [729, 124] on icon at bounding box center [726, 130] width 18 height 18
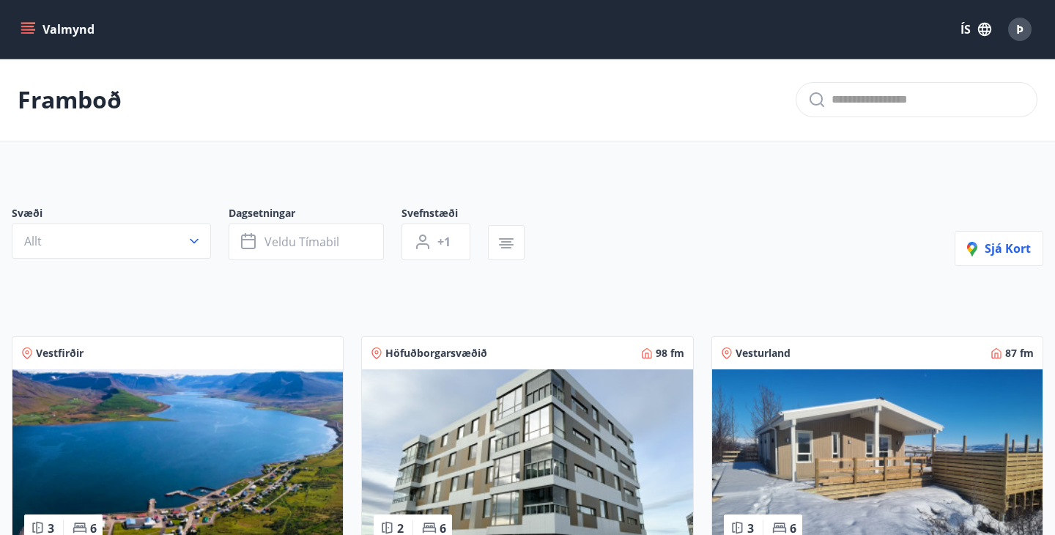
click at [58, 27] on button "Valmynd" at bounding box center [59, 29] width 83 height 26
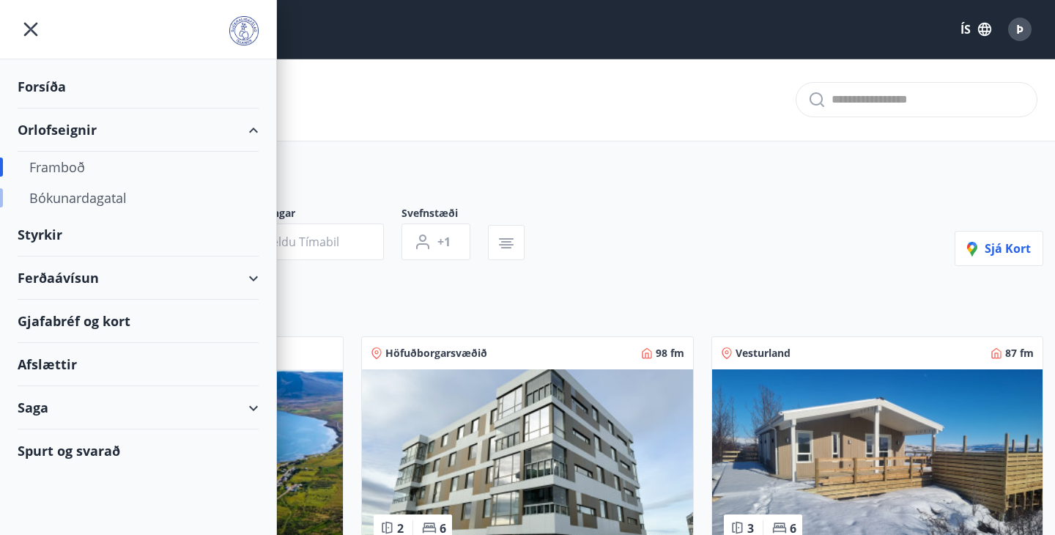
click at [91, 198] on div "Bókunardagatal" at bounding box center [137, 197] width 217 height 31
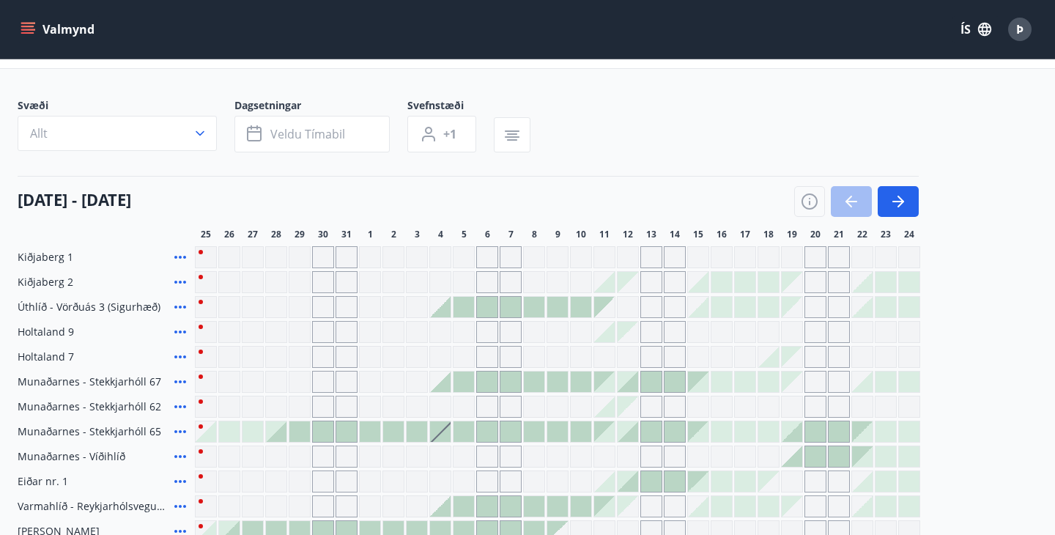
scroll to position [75, 0]
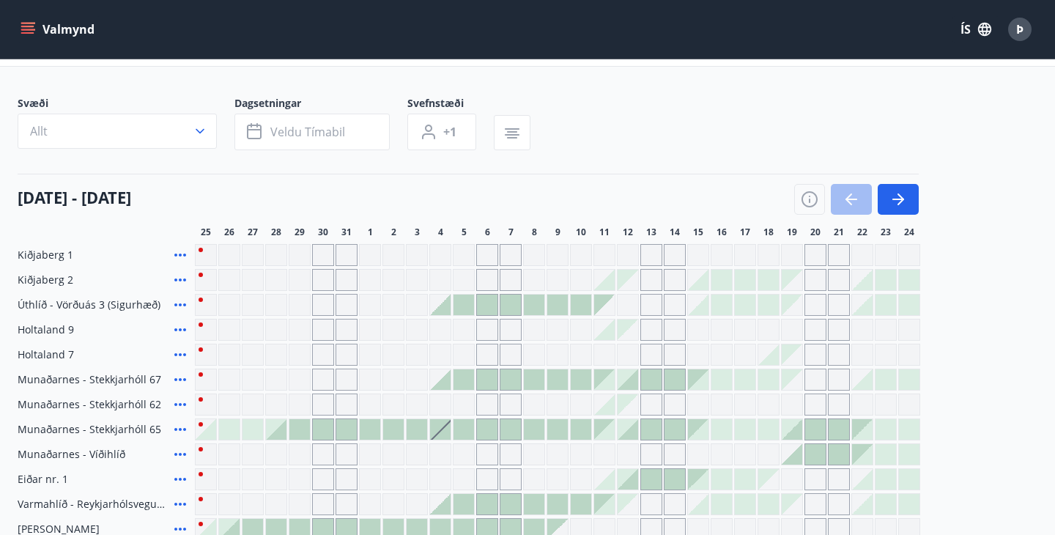
click at [822, 249] on div "Gráir dagar eru ekki bókanlegir" at bounding box center [815, 255] width 22 height 22
click at [794, 245] on div "Gráir dagar eru ekki bókanlegir" at bounding box center [792, 255] width 22 height 22
click at [816, 246] on div "Gráir dagar eru ekki bókanlegir" at bounding box center [815, 255] width 22 height 22
click at [837, 247] on div "Gráir dagar eru ekki bókanlegir" at bounding box center [839, 255] width 22 height 22
click at [357, 127] on button "Veldu tímabil" at bounding box center [311, 132] width 155 height 37
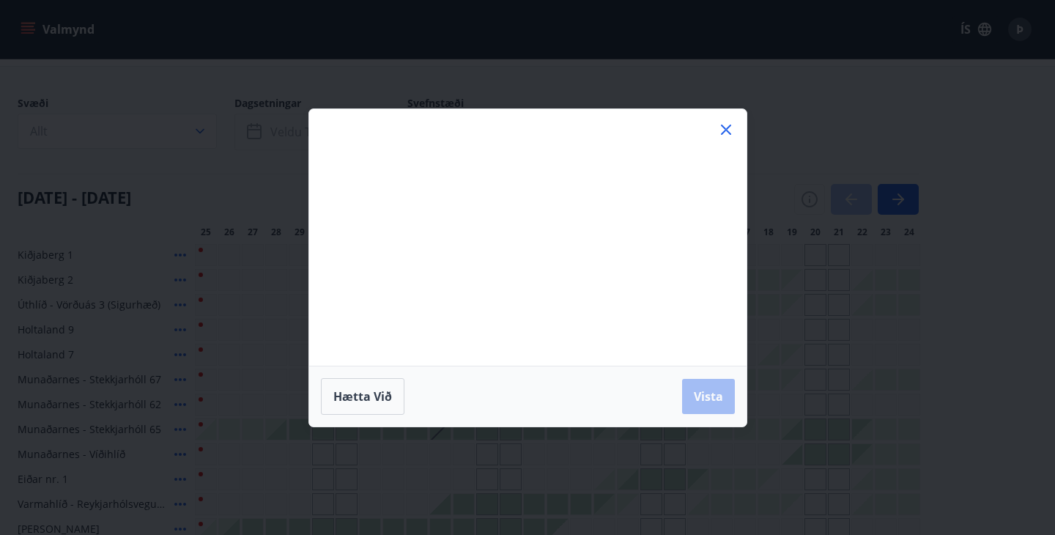
scroll to position [338, 0]
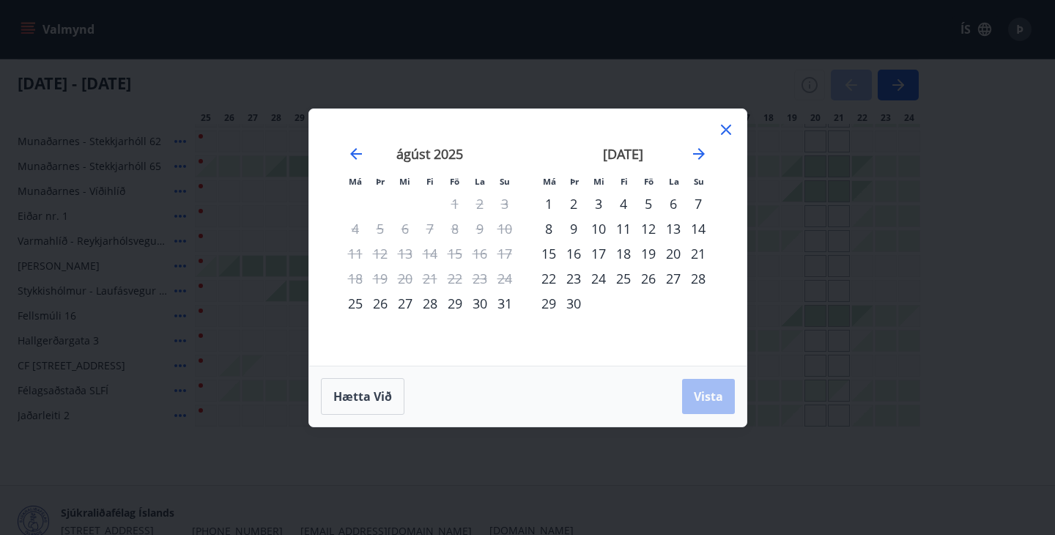
click at [648, 249] on div "19" at bounding box center [648, 253] width 25 height 25
click at [674, 250] on div "20" at bounding box center [673, 253] width 25 height 25
click at [701, 251] on div "21" at bounding box center [697, 253] width 25 height 25
click at [650, 250] on div "19" at bounding box center [648, 253] width 25 height 25
click at [704, 248] on div "21" at bounding box center [697, 253] width 25 height 25
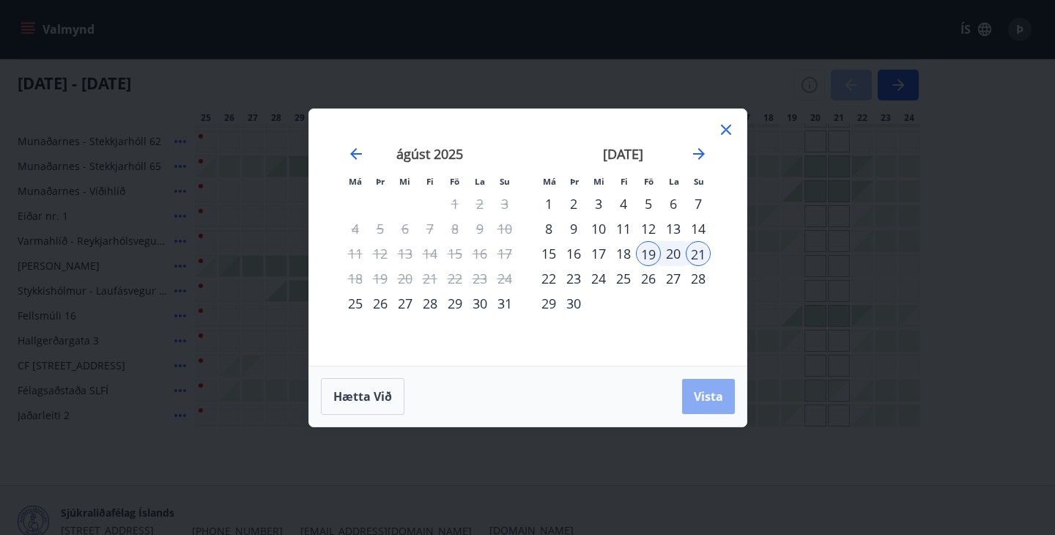
click at [712, 401] on span "Vista" at bounding box center [707, 396] width 29 height 16
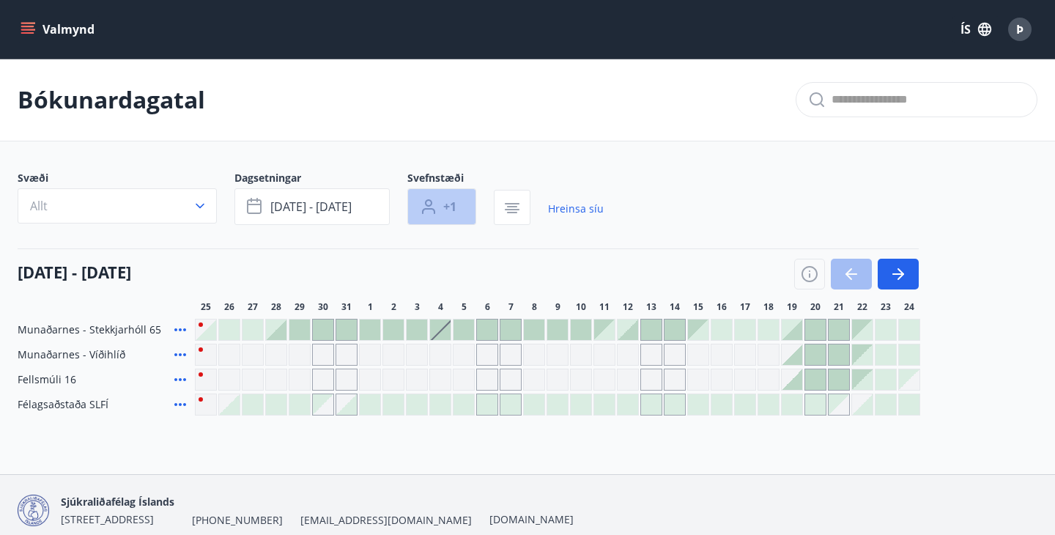
click at [447, 202] on span "+1" at bounding box center [449, 206] width 13 height 16
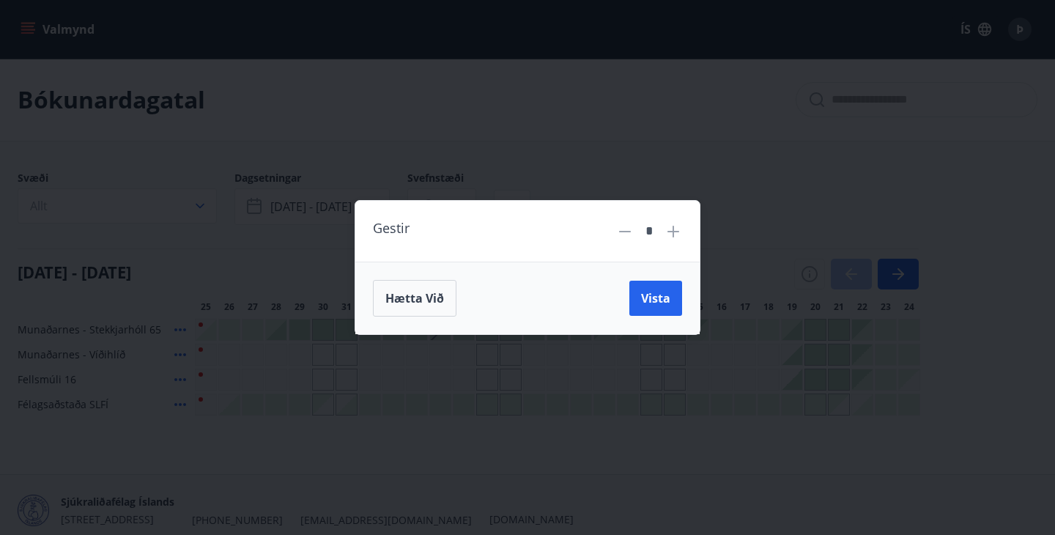
click at [668, 226] on icon at bounding box center [673, 232] width 18 height 18
click at [653, 297] on span "Vista" at bounding box center [655, 298] width 29 height 16
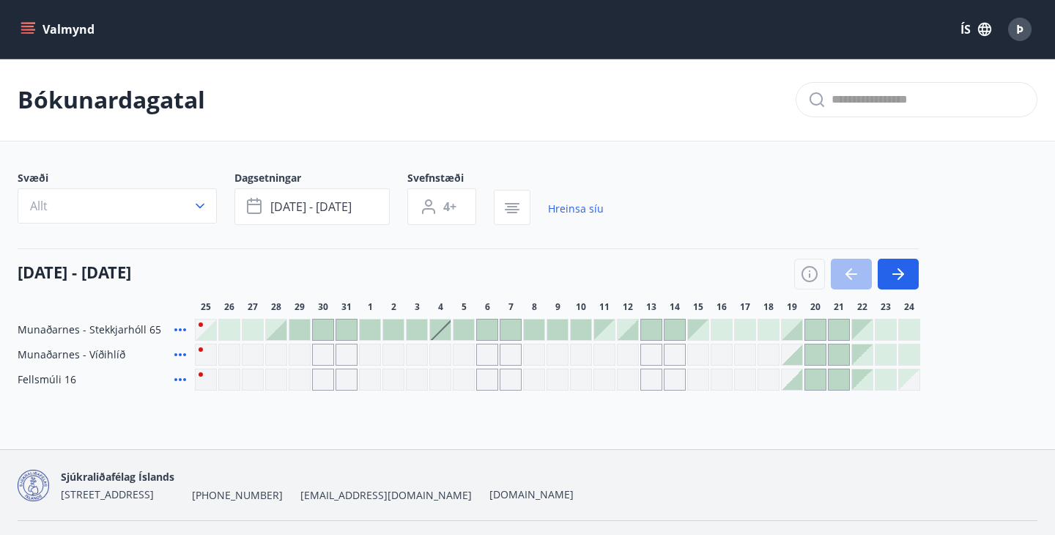
click at [23, 27] on icon "menu" at bounding box center [28, 29] width 15 height 15
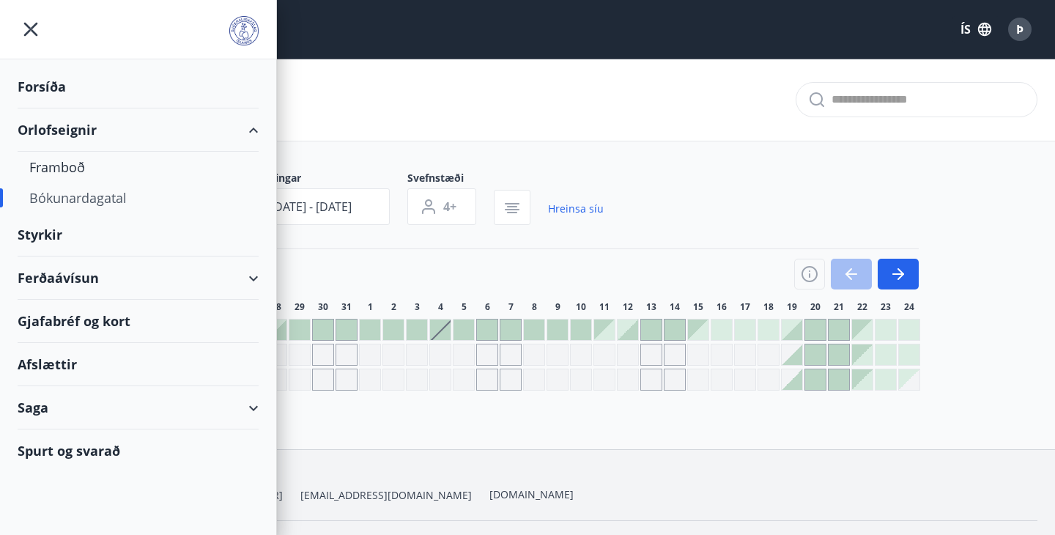
click at [62, 271] on div "Ferðaávísun" at bounding box center [138, 277] width 241 height 43
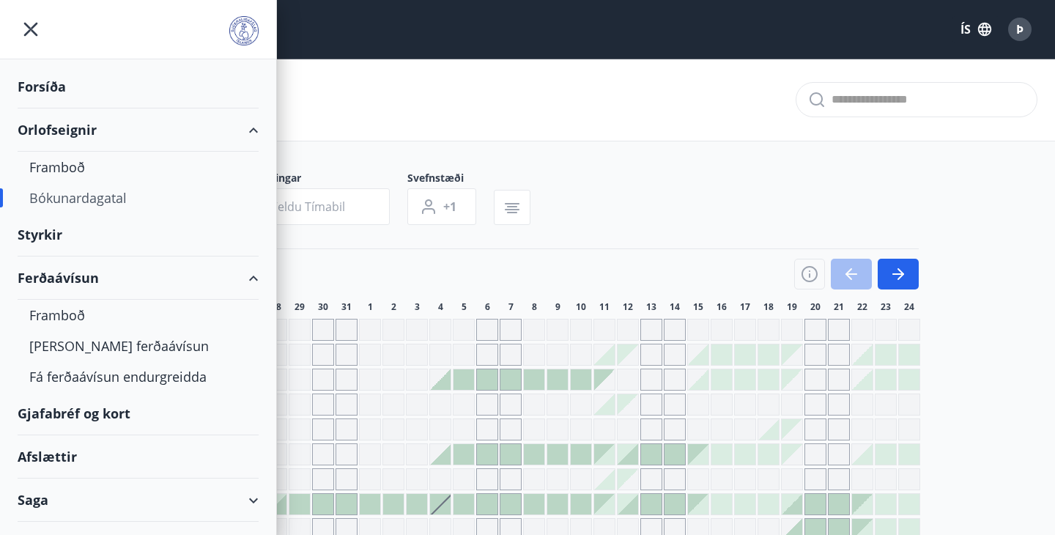
type input "*"
click at [61, 310] on div "Framboð" at bounding box center [137, 315] width 217 height 31
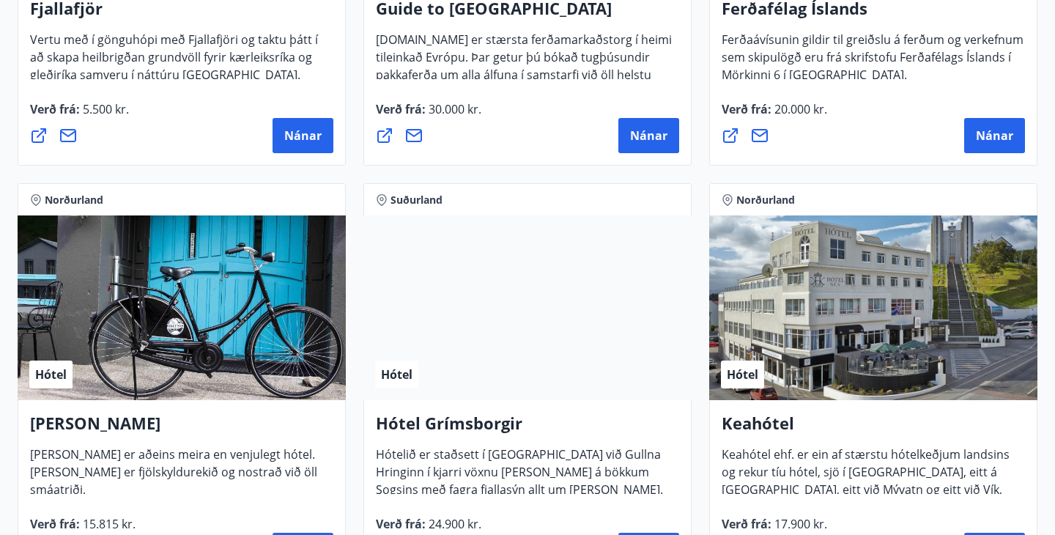
scroll to position [577, 0]
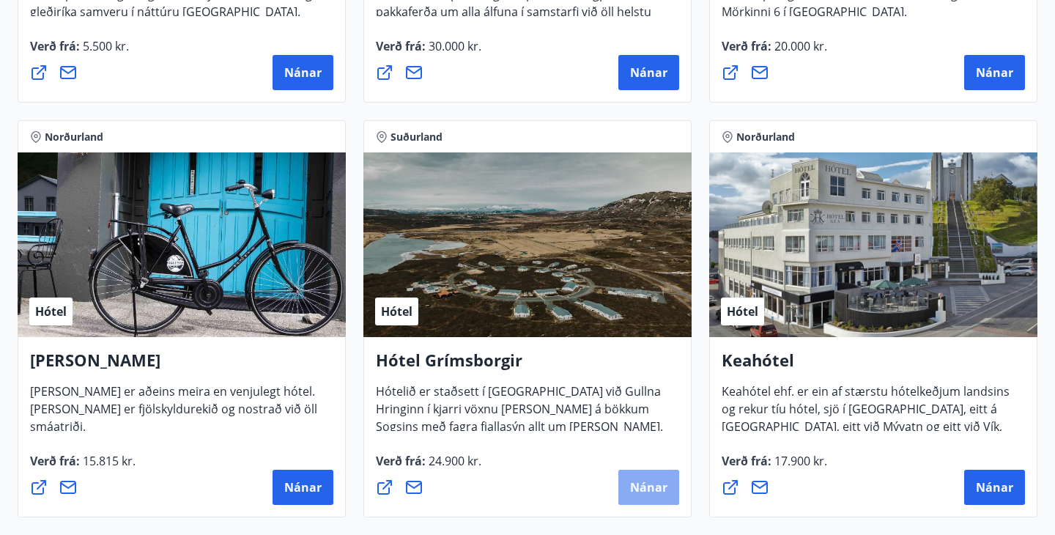
click at [649, 482] on span "Nánar" at bounding box center [648, 487] width 37 height 16
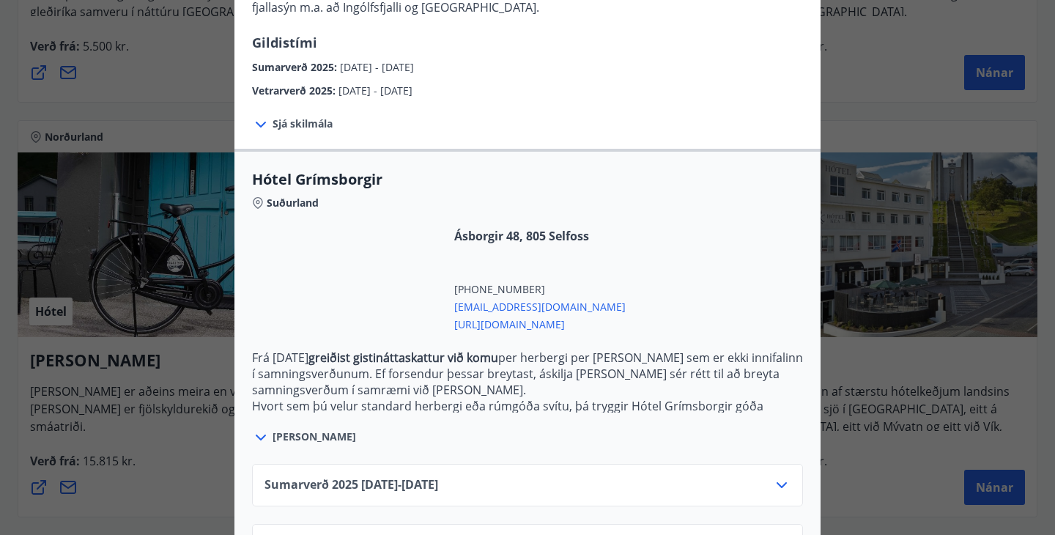
scroll to position [257, 0]
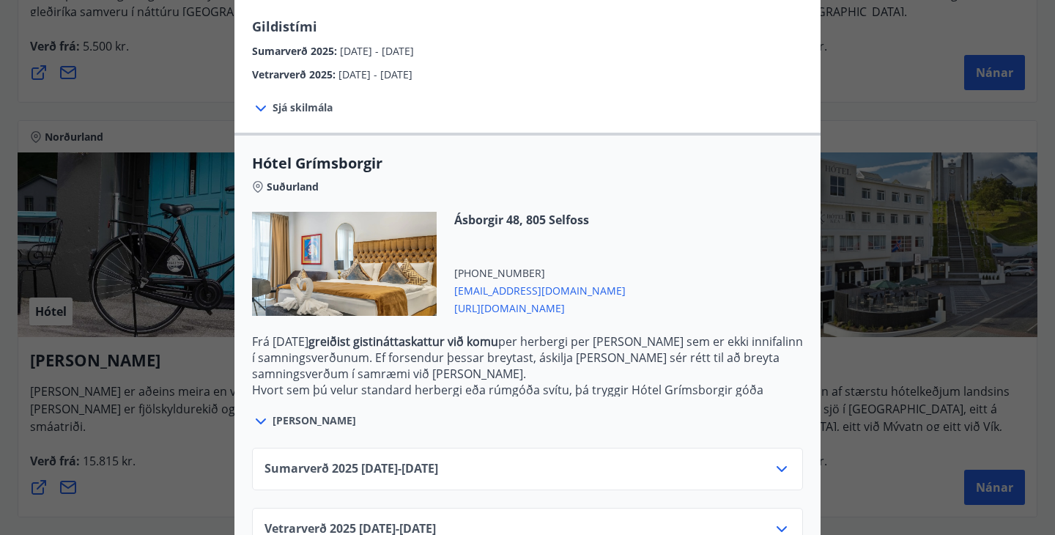
click at [261, 418] on icon at bounding box center [261, 421] width 18 height 18
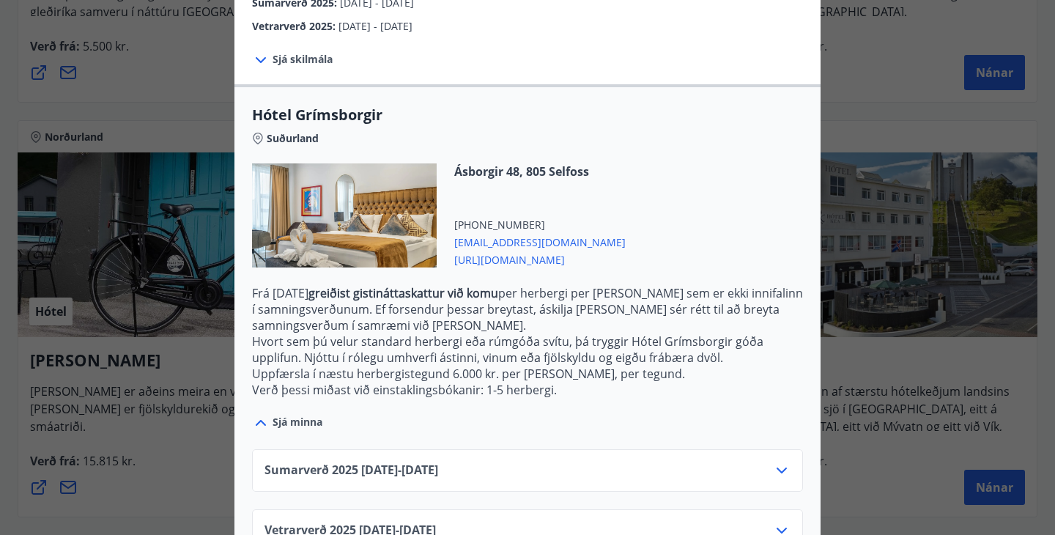
scroll to position [339, 0]
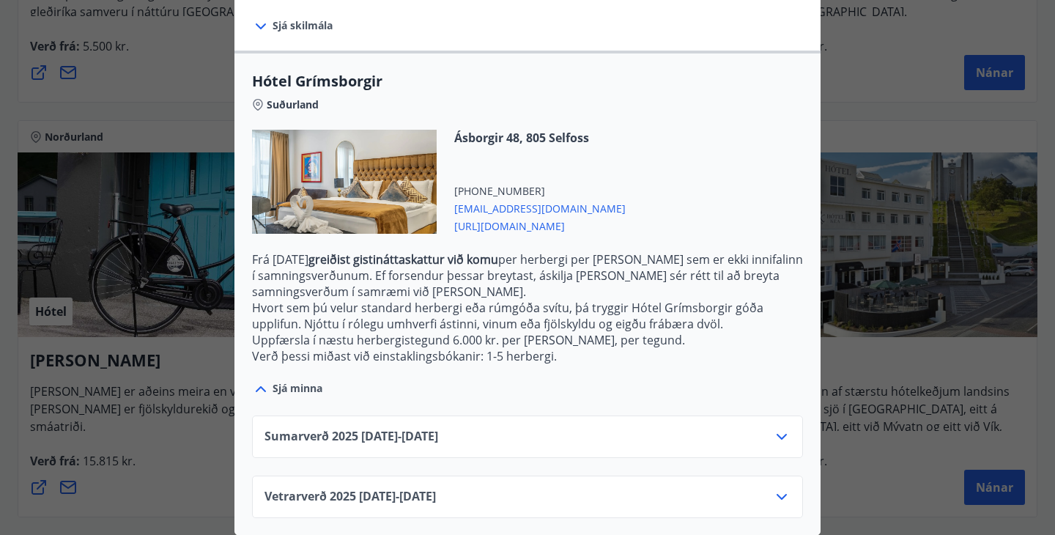
click at [781, 434] on icon at bounding box center [782, 437] width 18 height 18
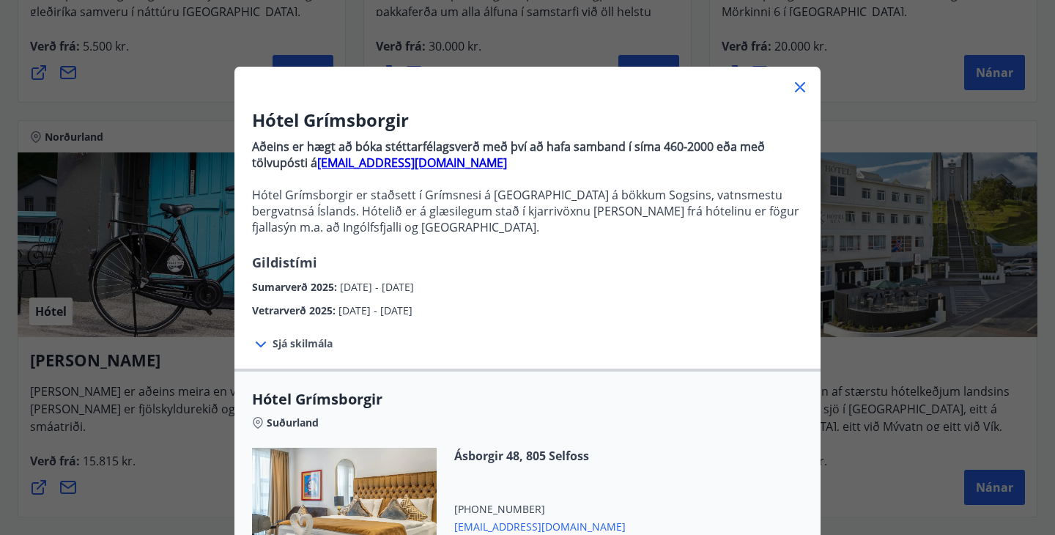
scroll to position [16, 0]
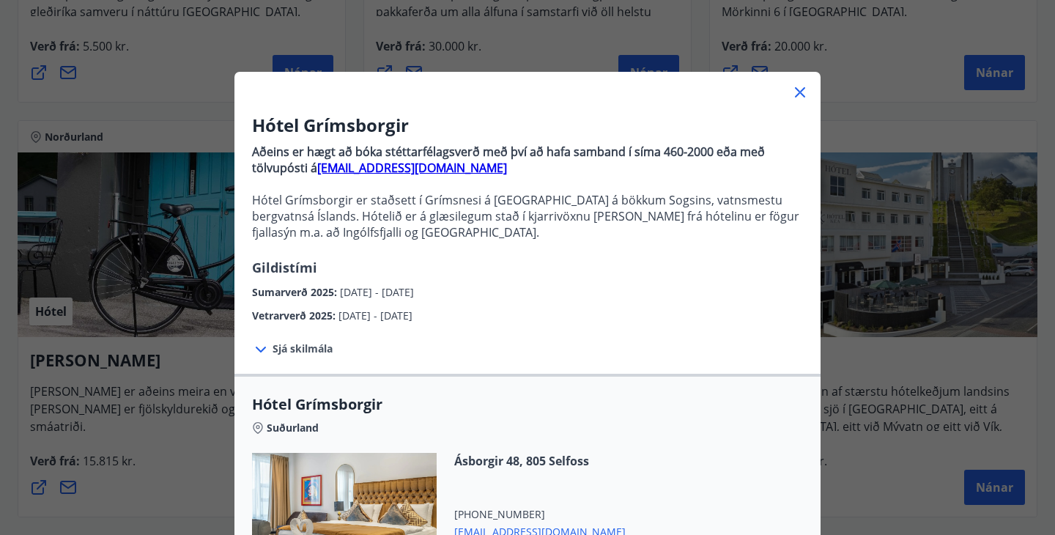
click at [259, 346] on icon at bounding box center [261, 350] width 18 height 18
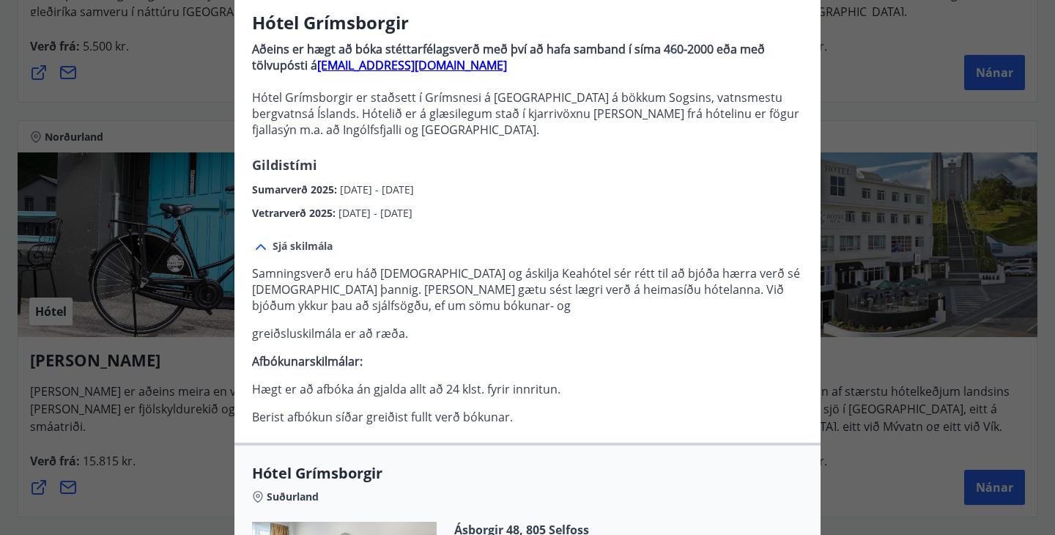
scroll to position [122, 0]
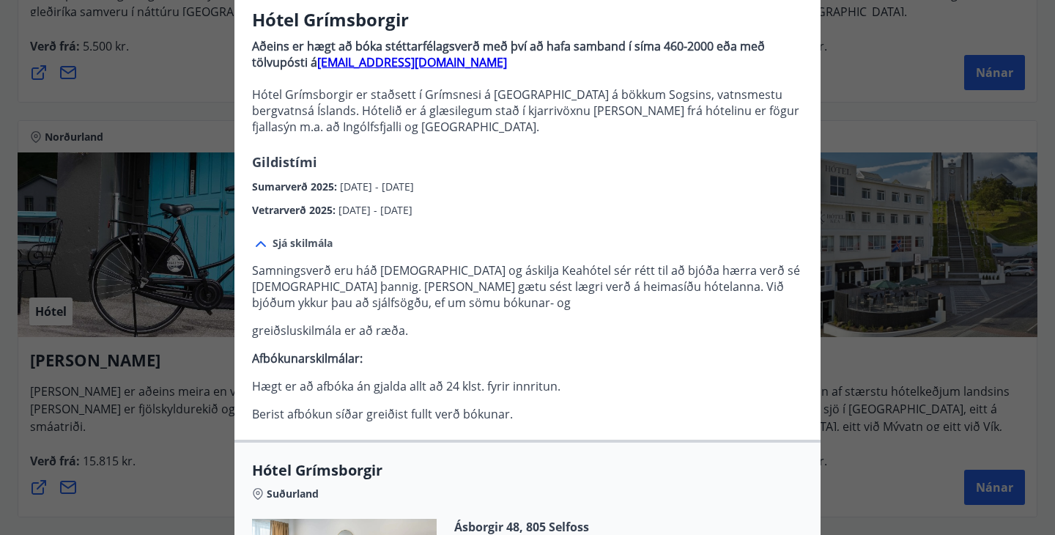
click at [261, 239] on icon at bounding box center [261, 244] width 18 height 18
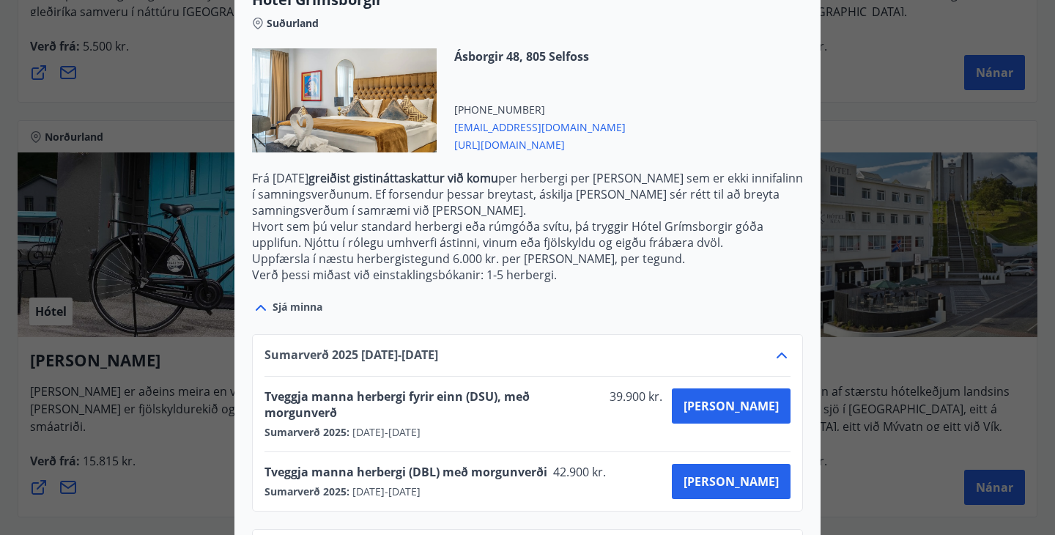
scroll to position [458, 0]
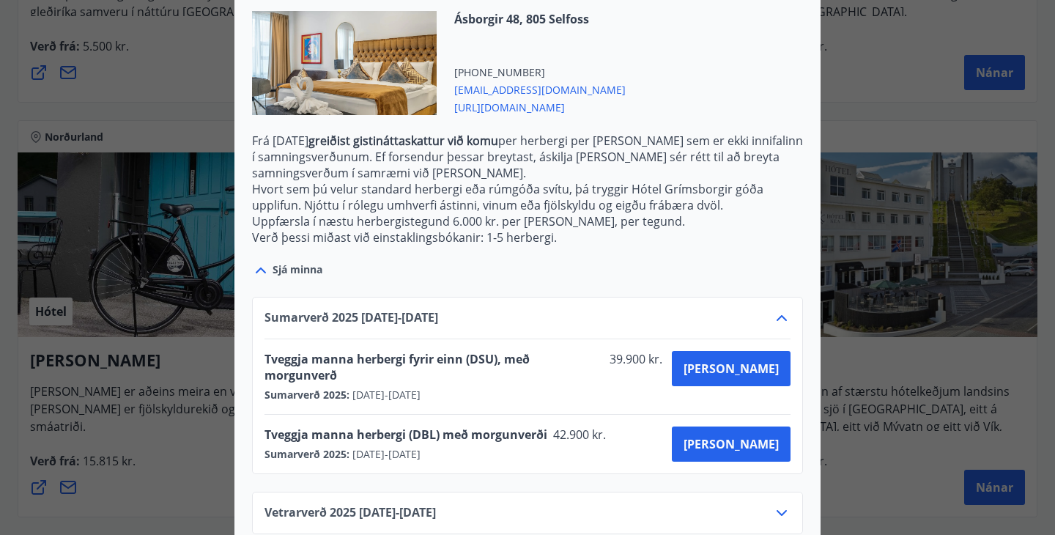
click at [781, 504] on icon at bounding box center [782, 513] width 18 height 18
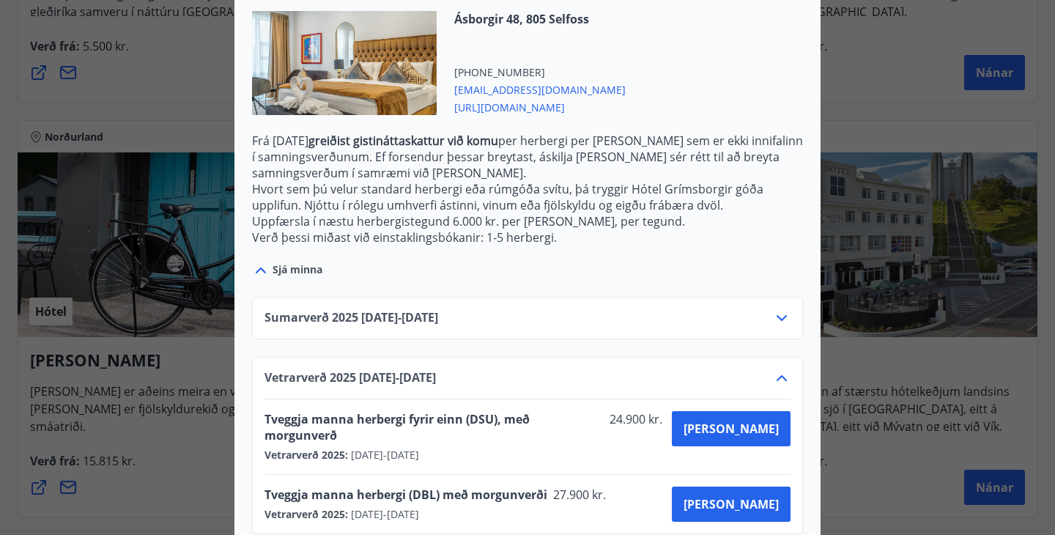
click at [781, 383] on icon at bounding box center [782, 378] width 18 height 18
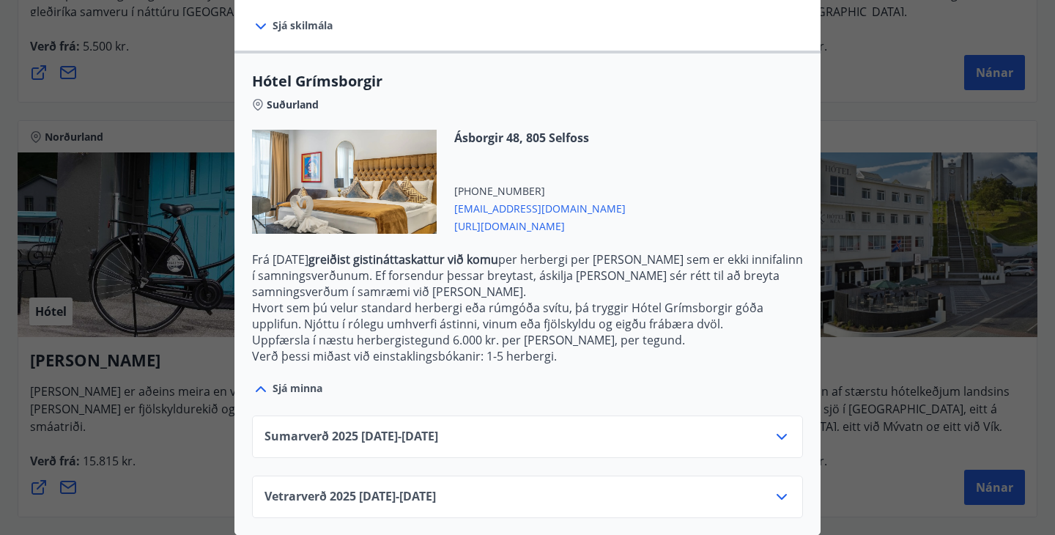
click at [302, 389] on span "Sjá minna" at bounding box center [297, 388] width 50 height 15
click at [262, 385] on icon at bounding box center [261, 389] width 18 height 18
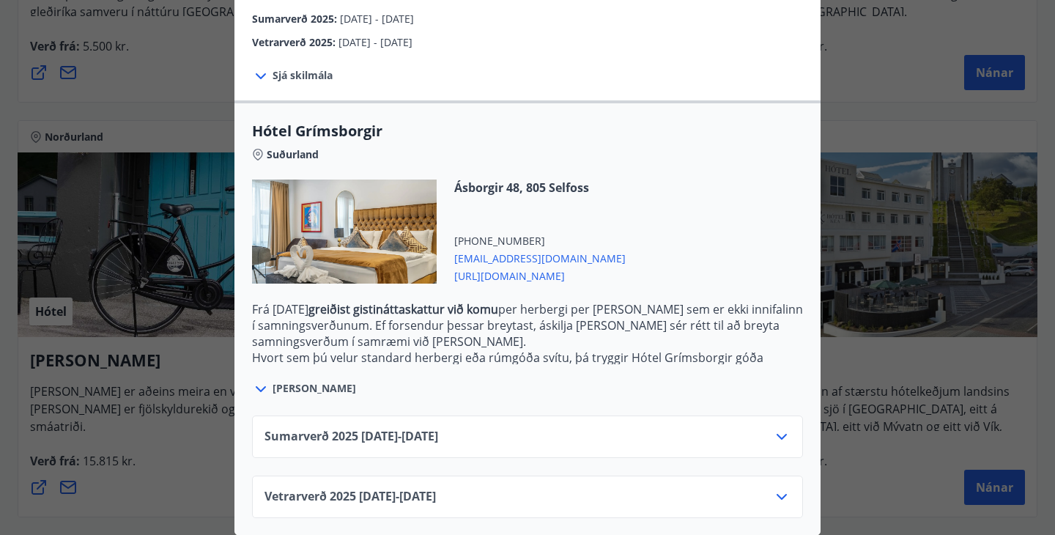
click at [263, 384] on icon at bounding box center [261, 389] width 18 height 18
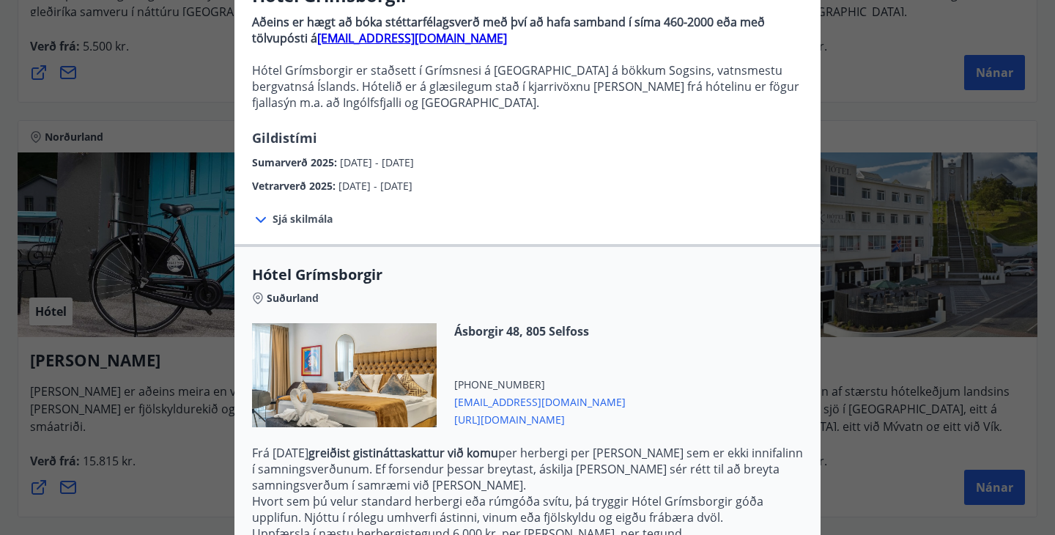
scroll to position [0, 0]
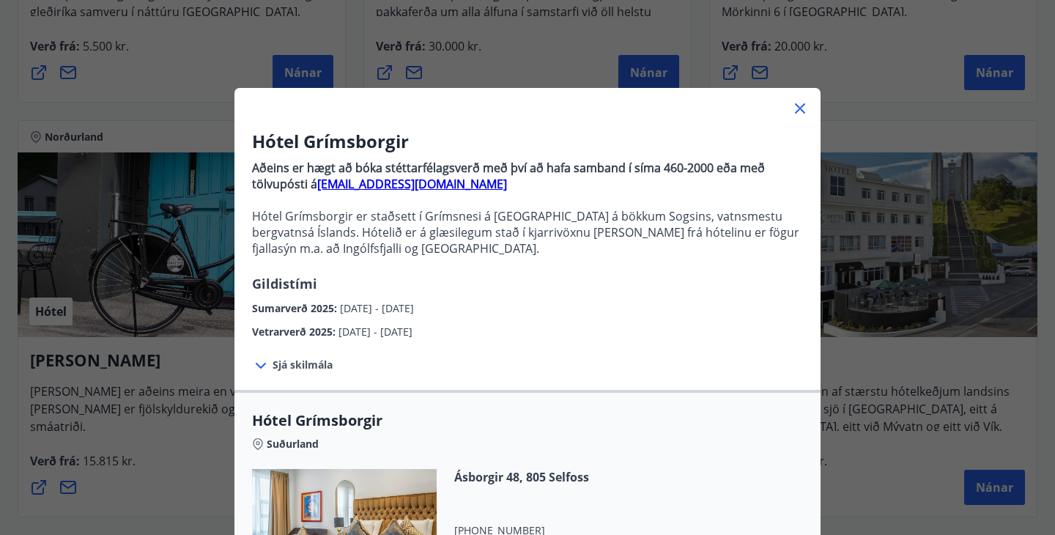
click at [800, 105] on icon at bounding box center [800, 109] width 18 height 18
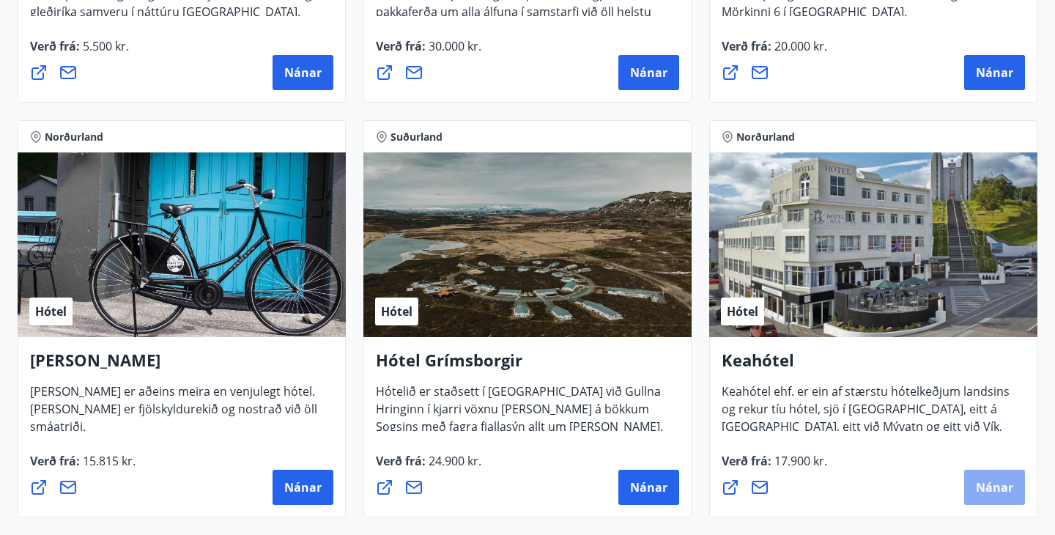
click at [995, 484] on span "Nánar" at bounding box center [993, 487] width 37 height 16
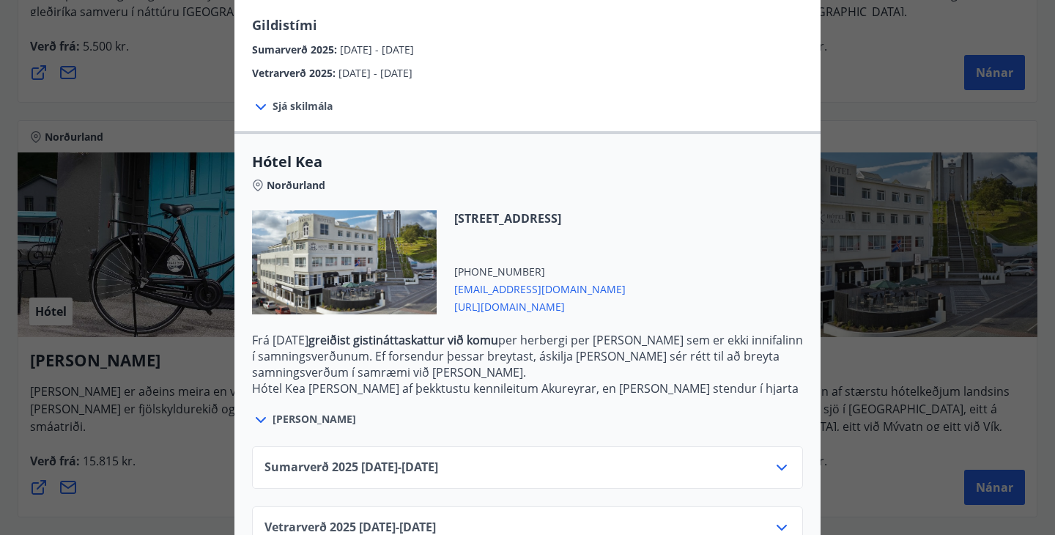
scroll to position [273, 0]
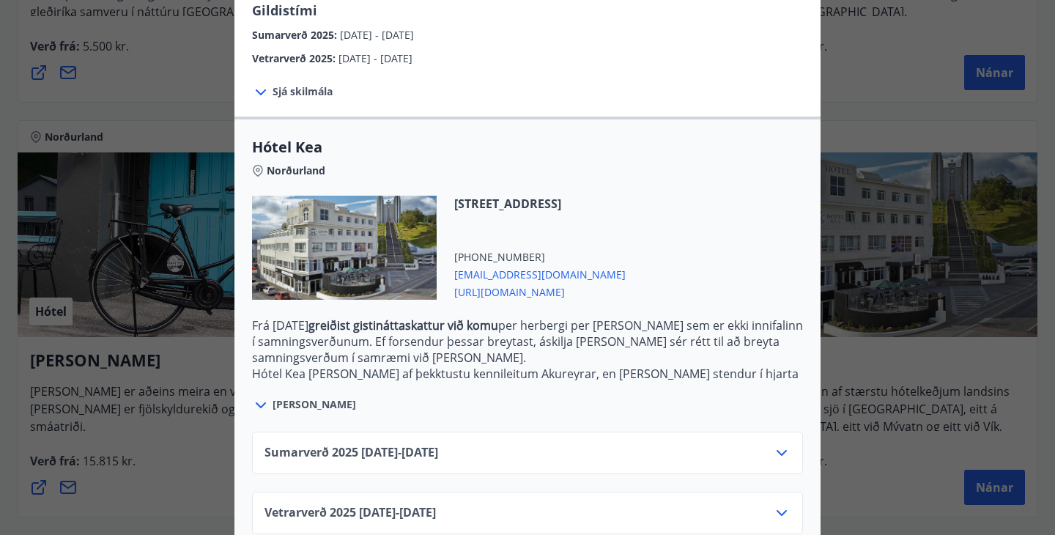
click at [780, 444] on icon at bounding box center [782, 453] width 18 height 18
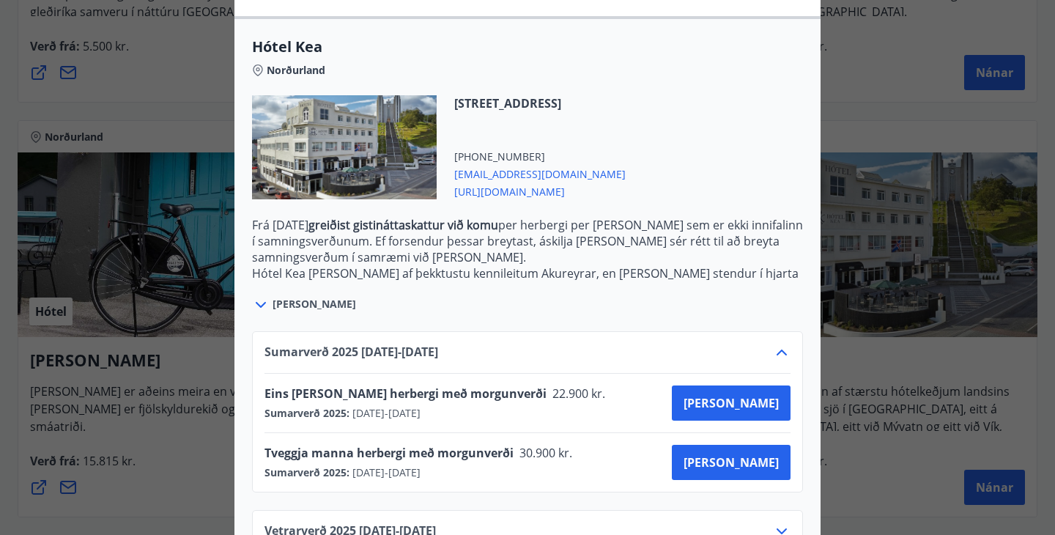
scroll to position [392, 0]
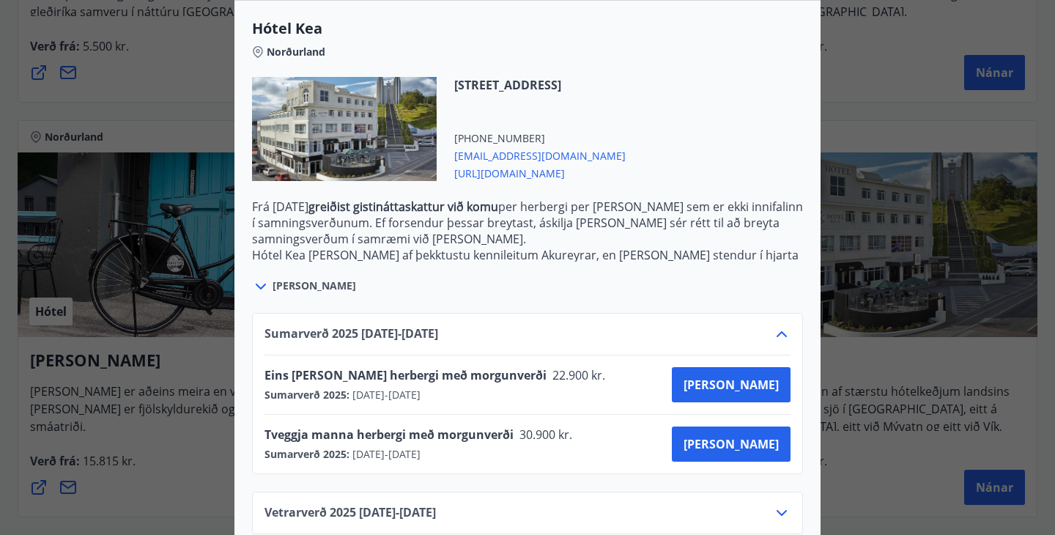
click at [753, 122] on div "[STREET_ADDRESS] [PHONE_NUMBER] [EMAIL_ADDRESS][DOMAIN_NAME] [URL][DOMAIN_NAME]" at bounding box center [527, 138] width 551 height 122
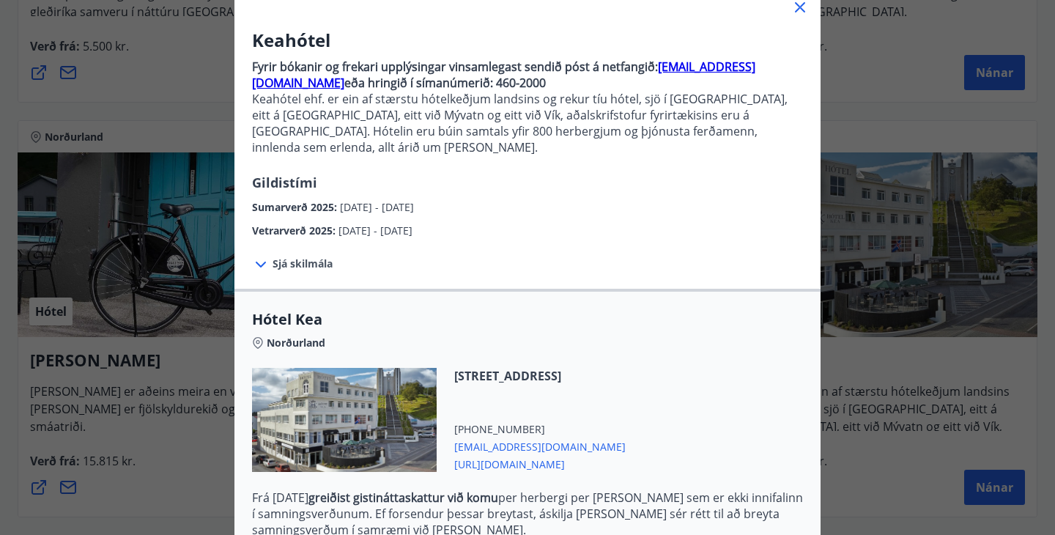
scroll to position [0, 0]
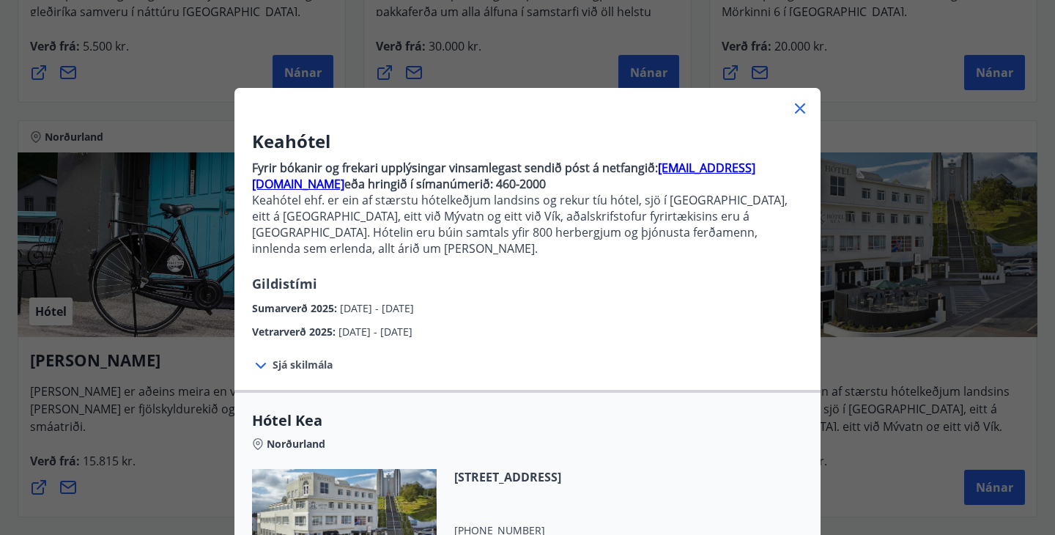
click at [800, 103] on icon at bounding box center [800, 109] width 18 height 18
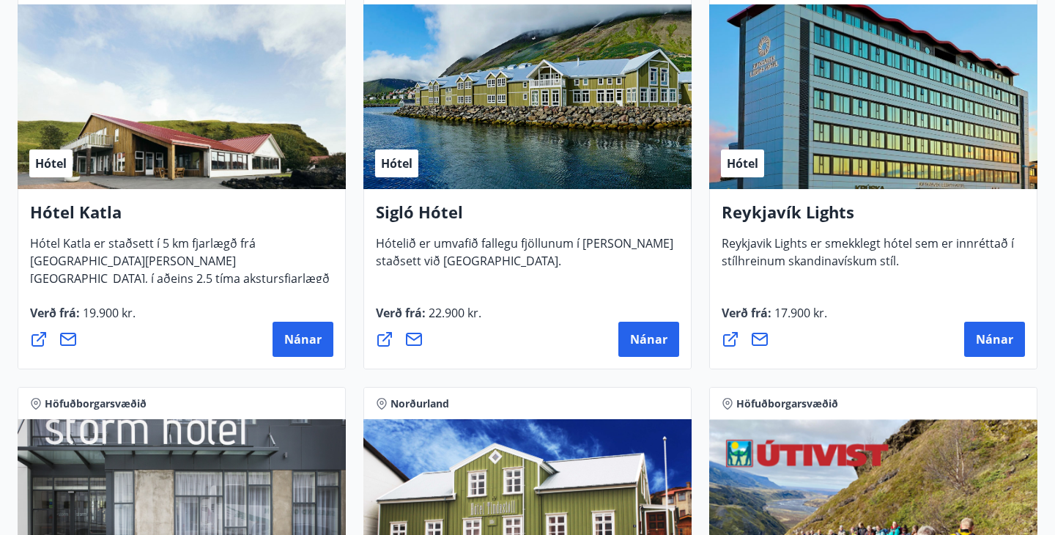
scroll to position [1141, 0]
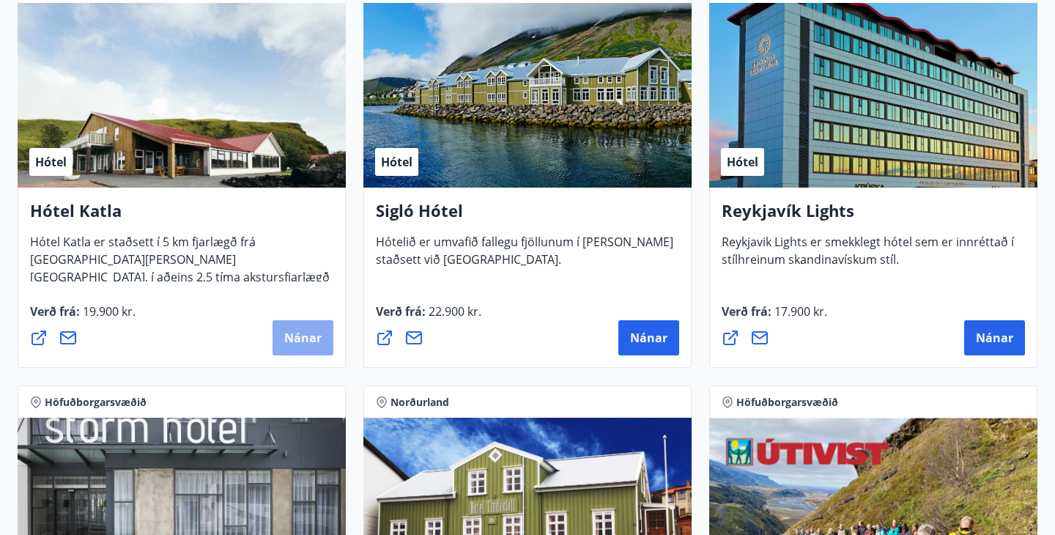
click at [313, 342] on span "Nánar" at bounding box center [302, 338] width 37 height 16
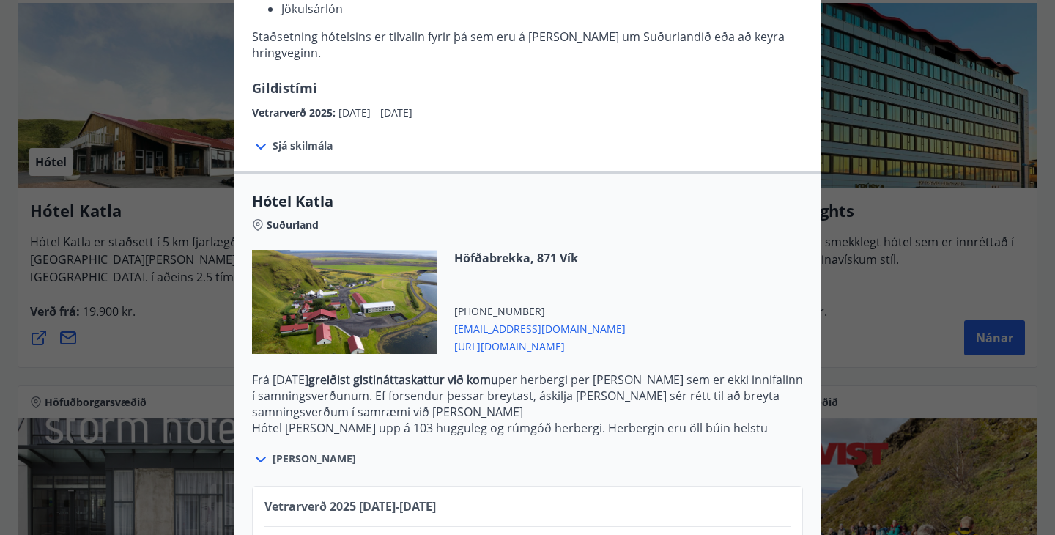
scroll to position [459, 0]
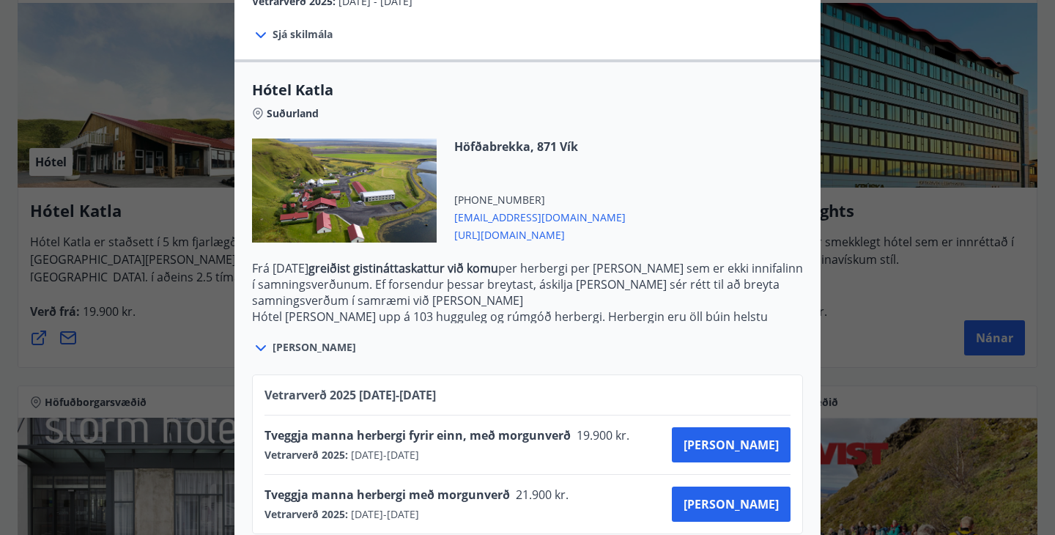
click at [257, 339] on icon at bounding box center [261, 348] width 18 height 18
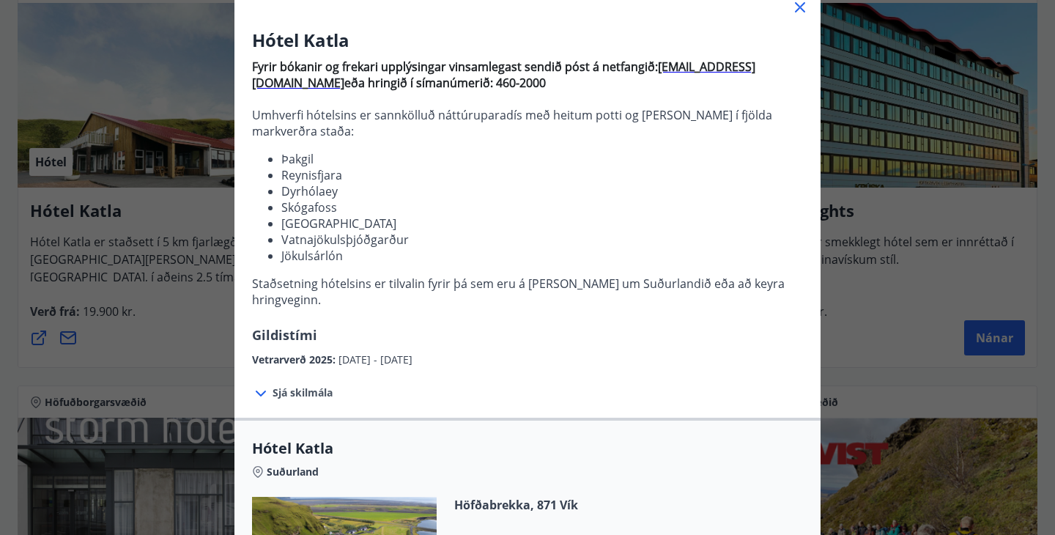
scroll to position [0, 0]
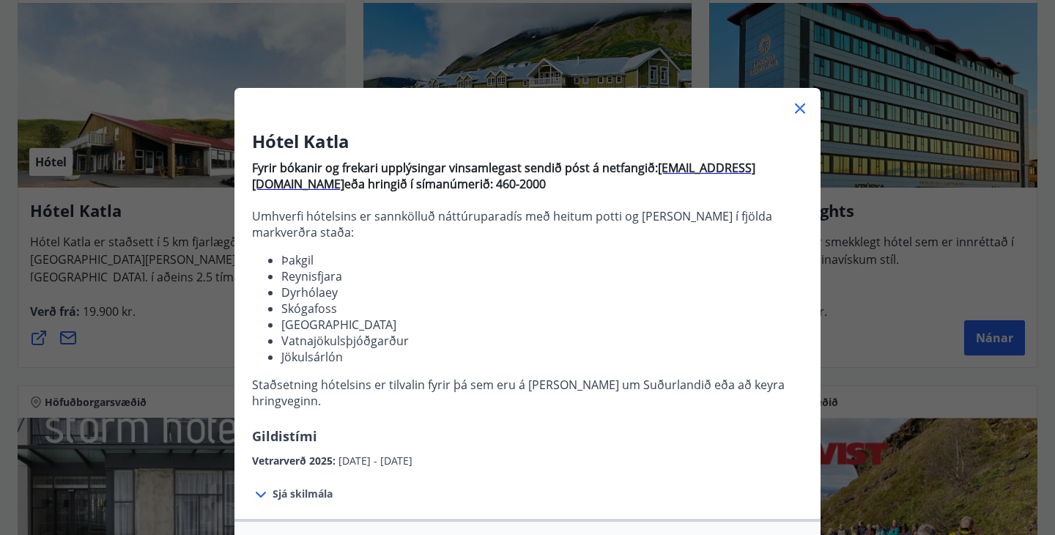
click at [800, 103] on icon at bounding box center [800, 109] width 18 height 18
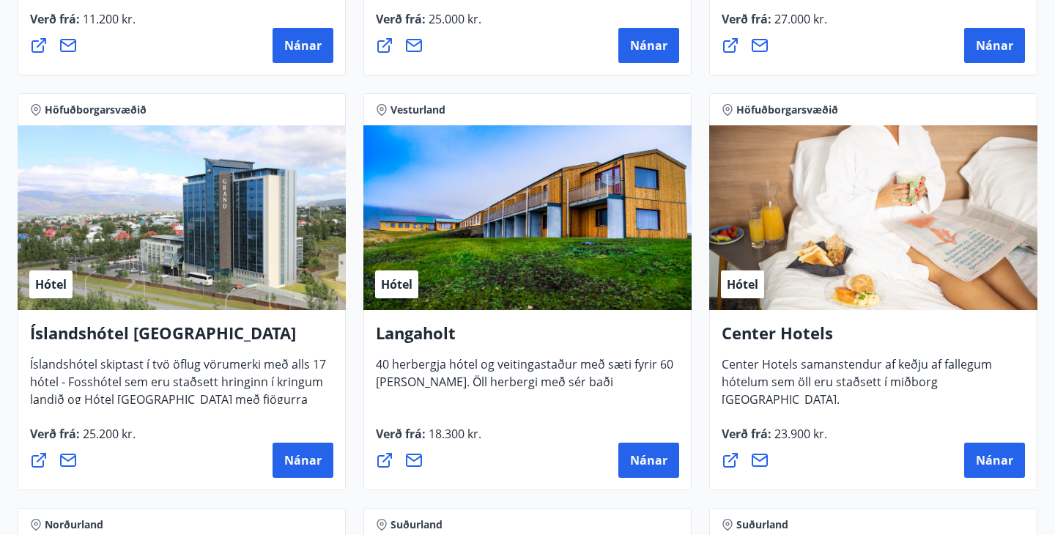
scroll to position [3098, 0]
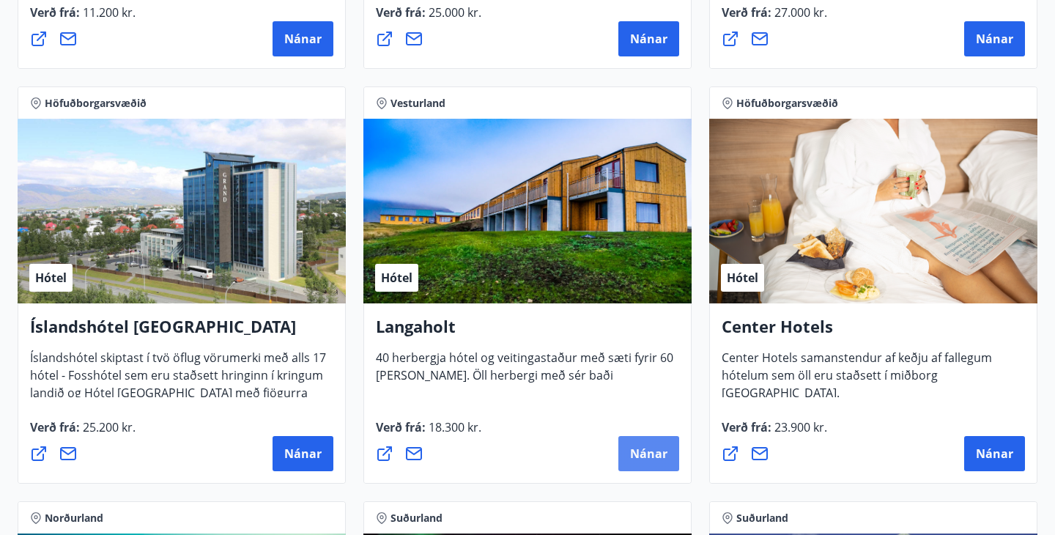
click at [644, 450] on span "Nánar" at bounding box center [648, 453] width 37 height 16
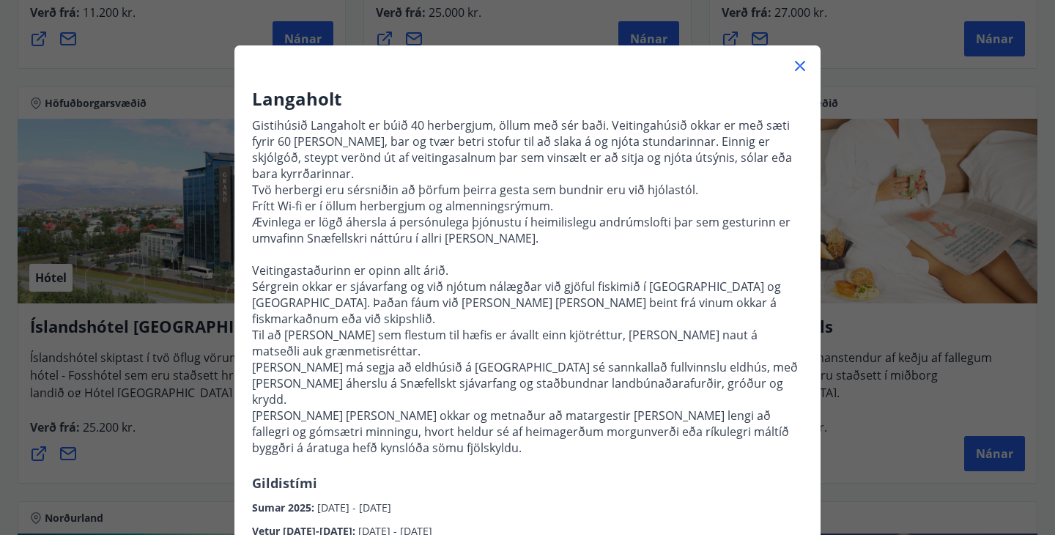
scroll to position [43, 0]
click at [799, 64] on icon at bounding box center [800, 65] width 10 height 10
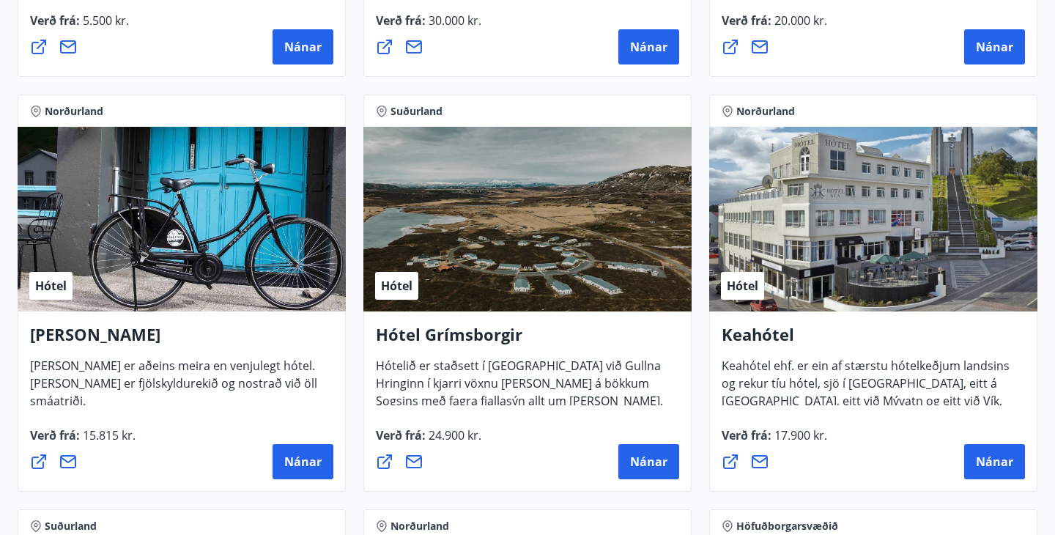
scroll to position [606, 0]
